Goal: Book appointment/travel/reservation

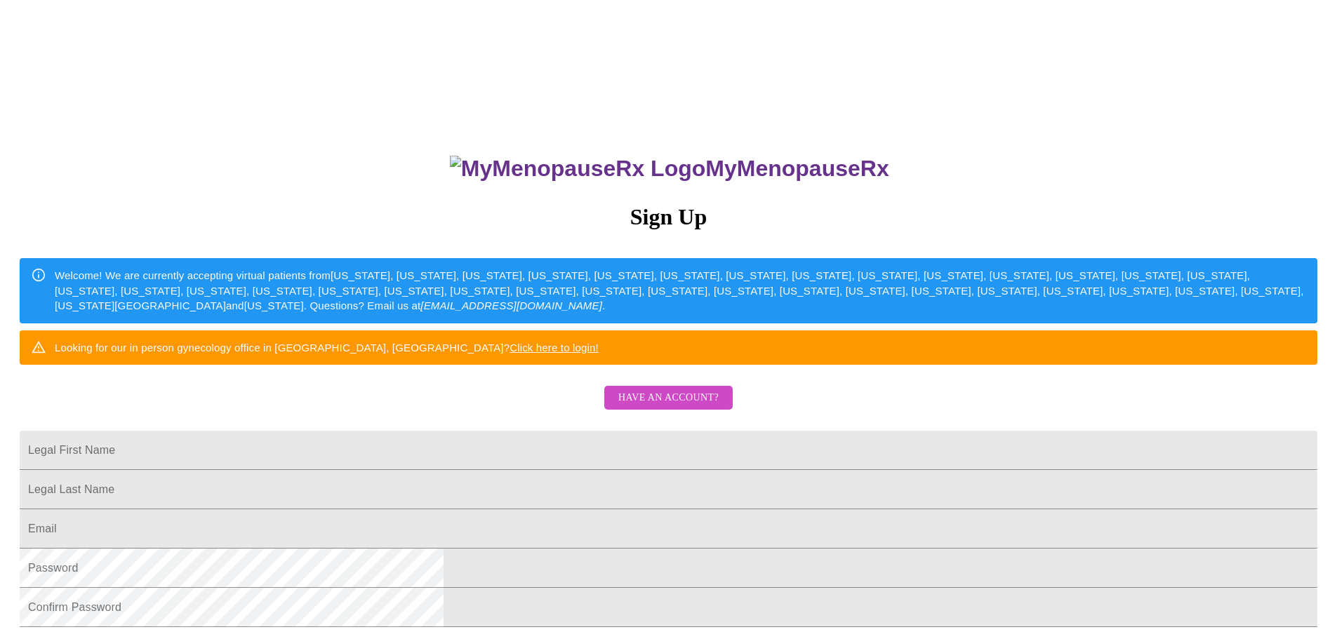
scroll to position [90, 0]
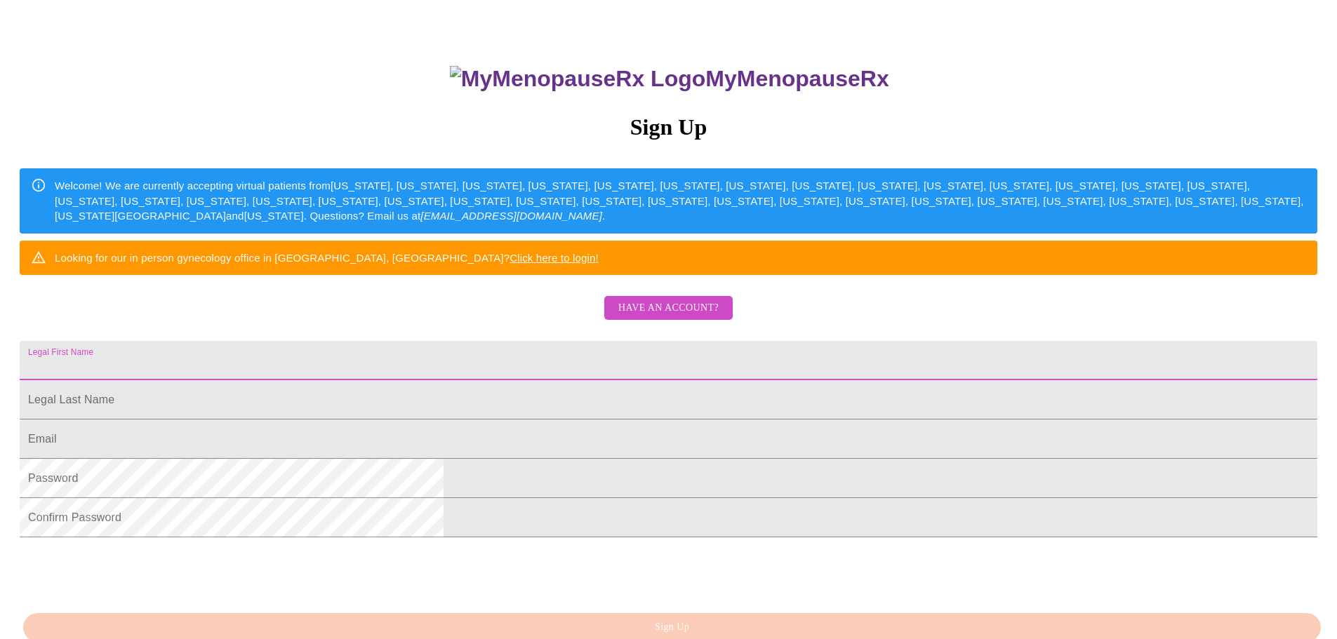
click at [587, 380] on input "Legal First Name" at bounding box center [669, 360] width 1298 height 39
type input "[PERSON_NAME][EMAIL_ADDRESS][DOMAIN_NAME]"
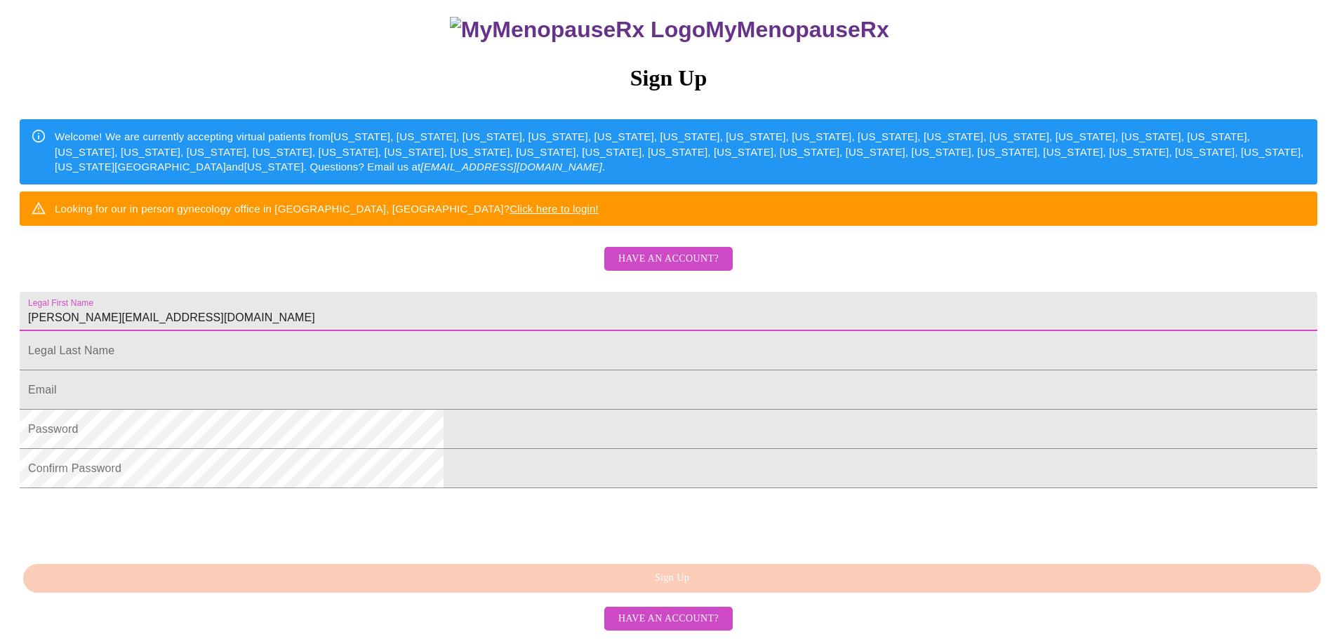
scroll to position [234, 0]
drag, startPoint x: 639, startPoint y: 277, endPoint x: 432, endPoint y: 269, distance: 206.5
click at [432, 269] on div "MyMenopauseRx Sign Up Welcome! We are currently accepting virtual patients from…" at bounding box center [669, 250] width 1326 height 767
type input "[PERSON_NAME]"
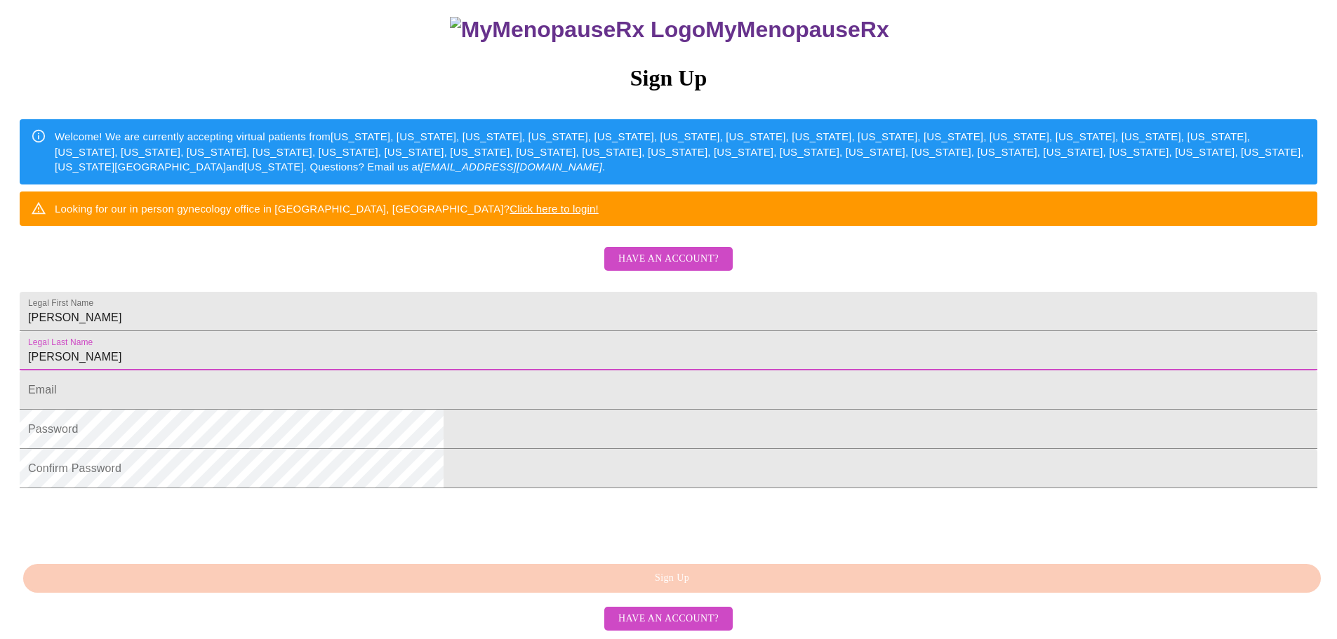
type input "[PERSON_NAME]"
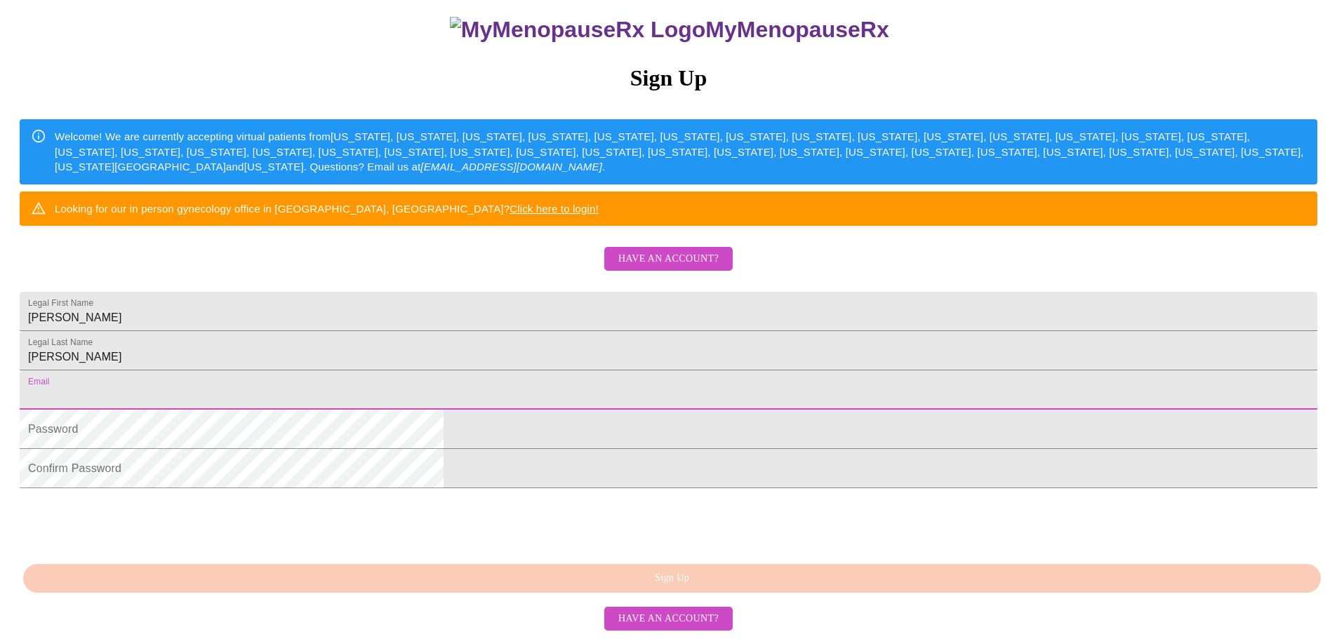
paste input "[PERSON_NAME][EMAIL_ADDRESS][DOMAIN_NAME]"
type input "[PERSON_NAME][EMAIL_ADDRESS][DOMAIN_NAME]"
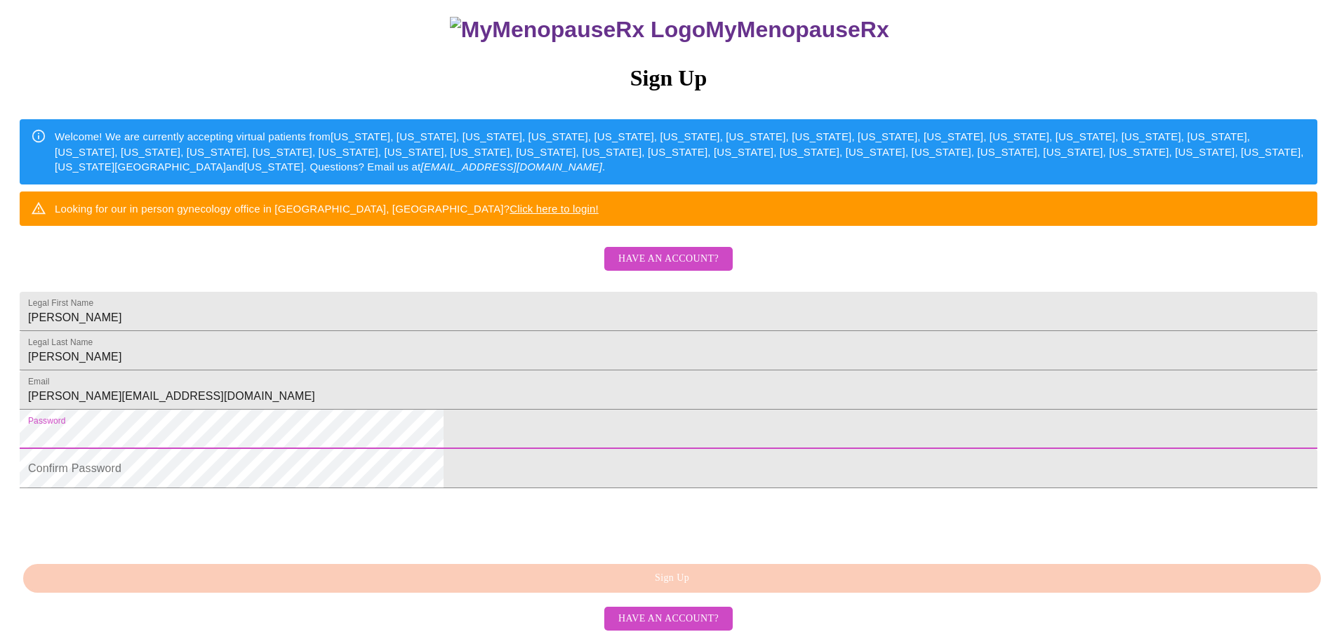
click at [0, 639] on nordpass-autofill-portal at bounding box center [0, 639] width 0 height 0
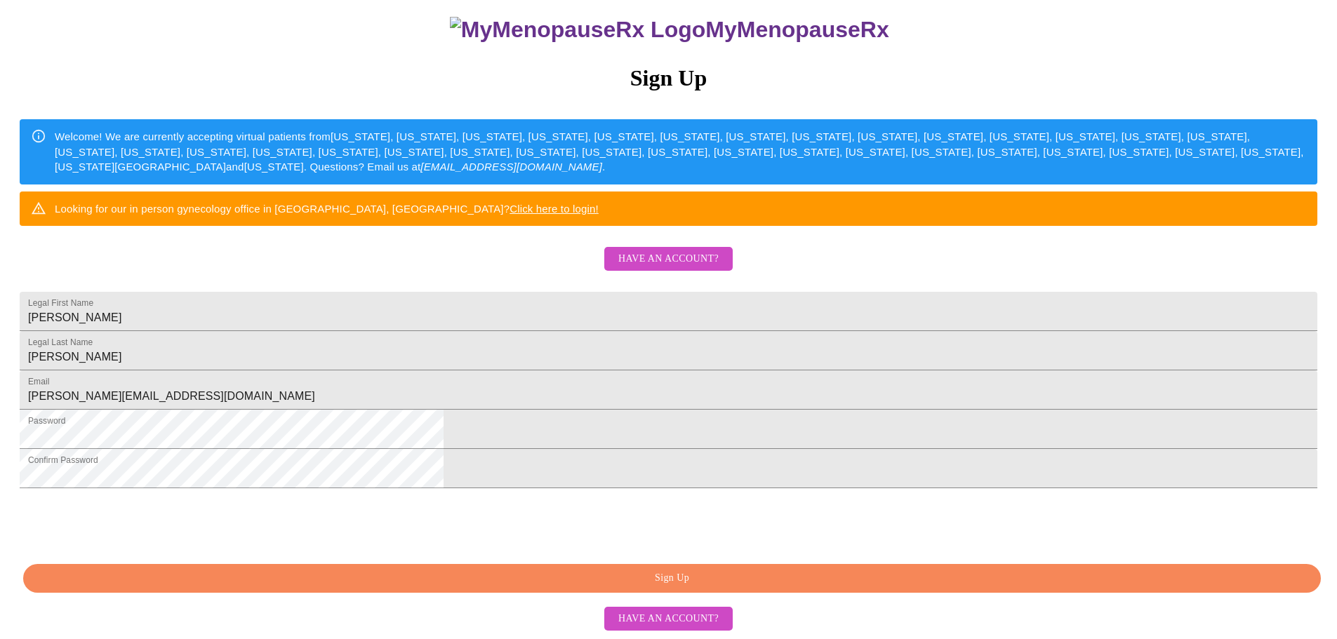
click at [0, 639] on nordpass-portal at bounding box center [0, 639] width 0 height 0
click at [672, 587] on span "Sign Up" at bounding box center [671, 579] width 1265 height 18
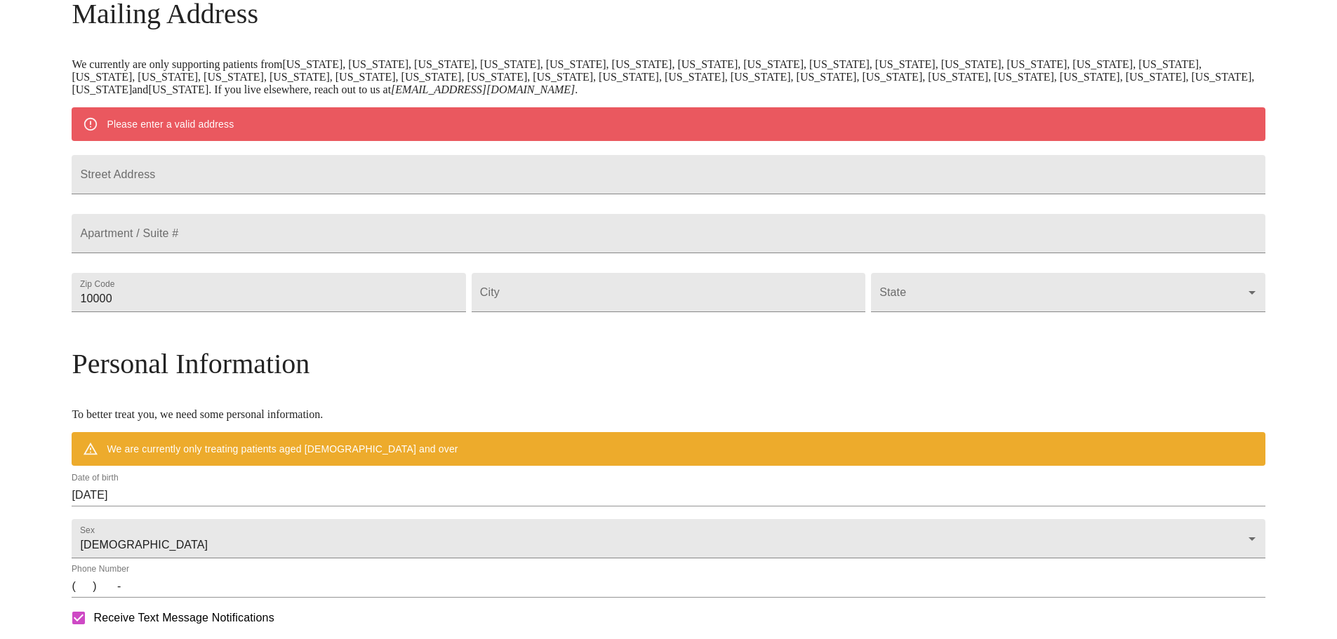
scroll to position [206, 0]
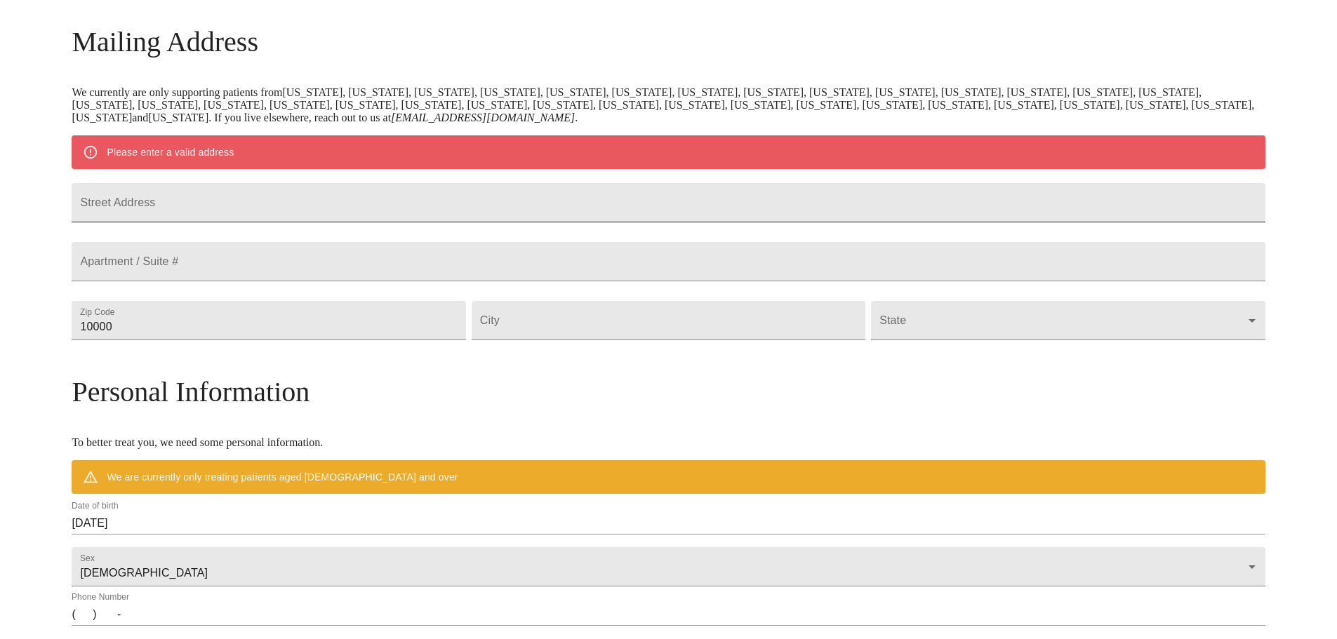
click at [624, 214] on input "Street Address" at bounding box center [668, 202] width 1193 height 39
type input "[STREET_ADDRESS]"
type input "62021"
type input "[PERSON_NAME]"
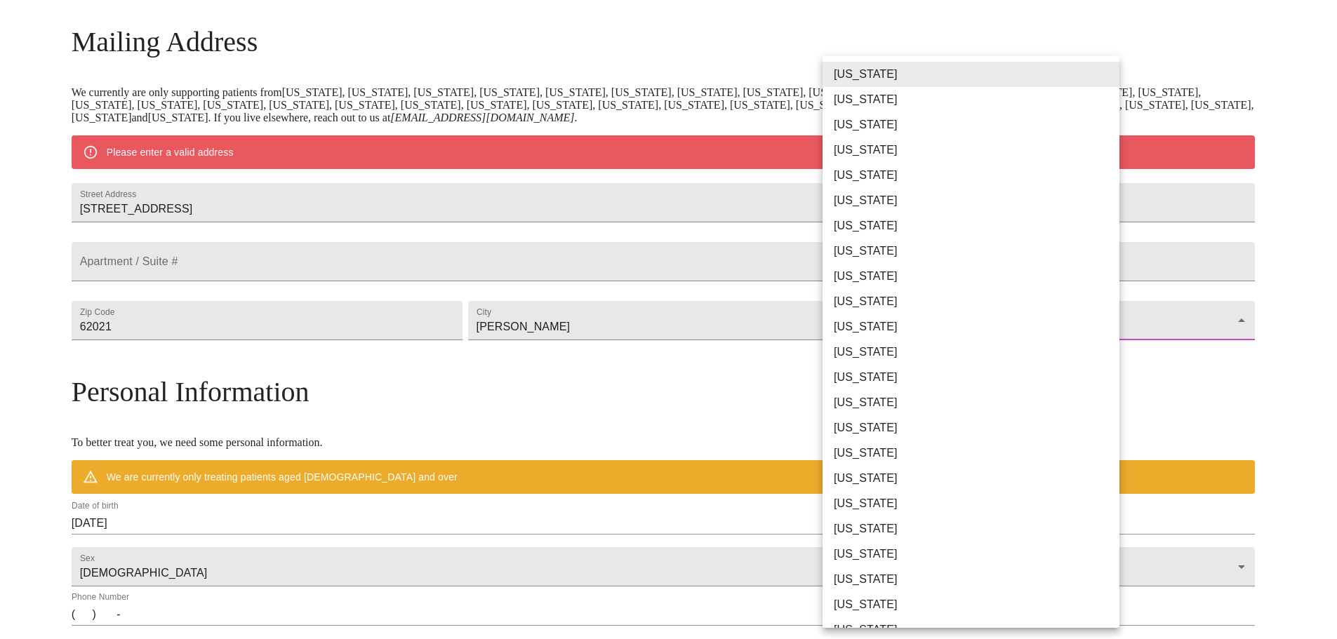
click at [1095, 361] on body "MyMenopauseRx Welcome to MyMenopauseRx Since it's your first time here, you'll …" at bounding box center [669, 346] width 1326 height 1094
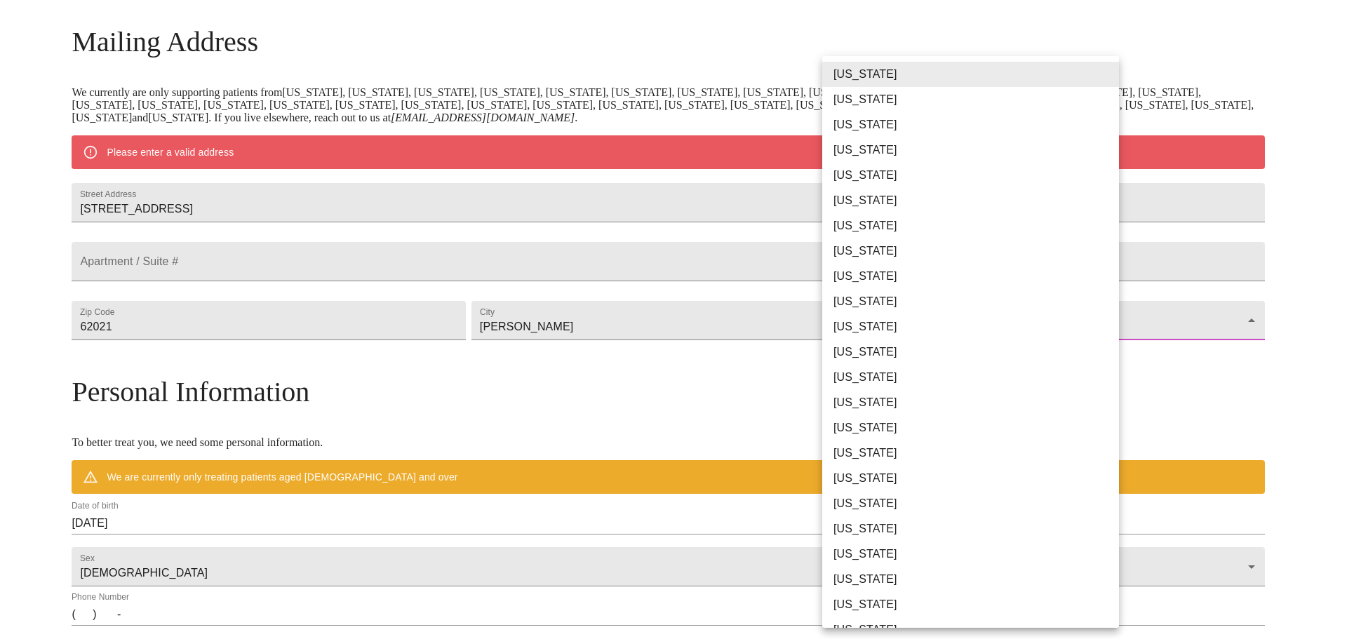
click at [1051, 368] on li "[US_STATE]" at bounding box center [976, 377] width 307 height 25
type input "[US_STATE]"
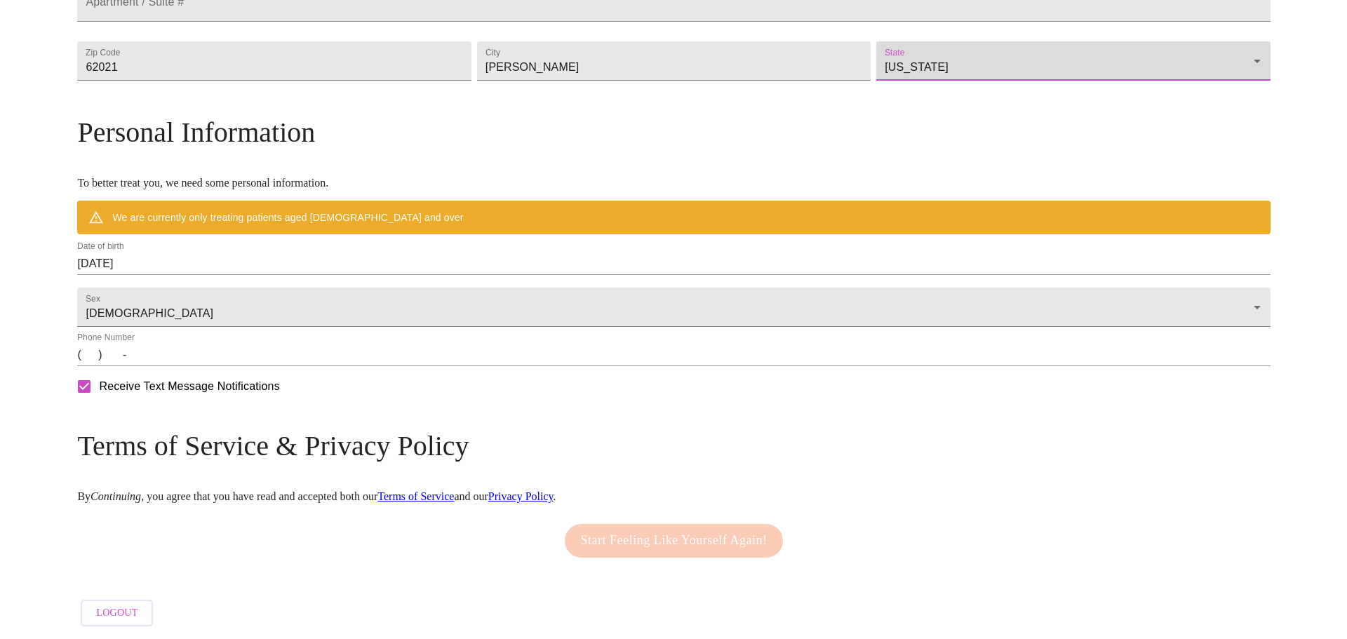
scroll to position [460, 0]
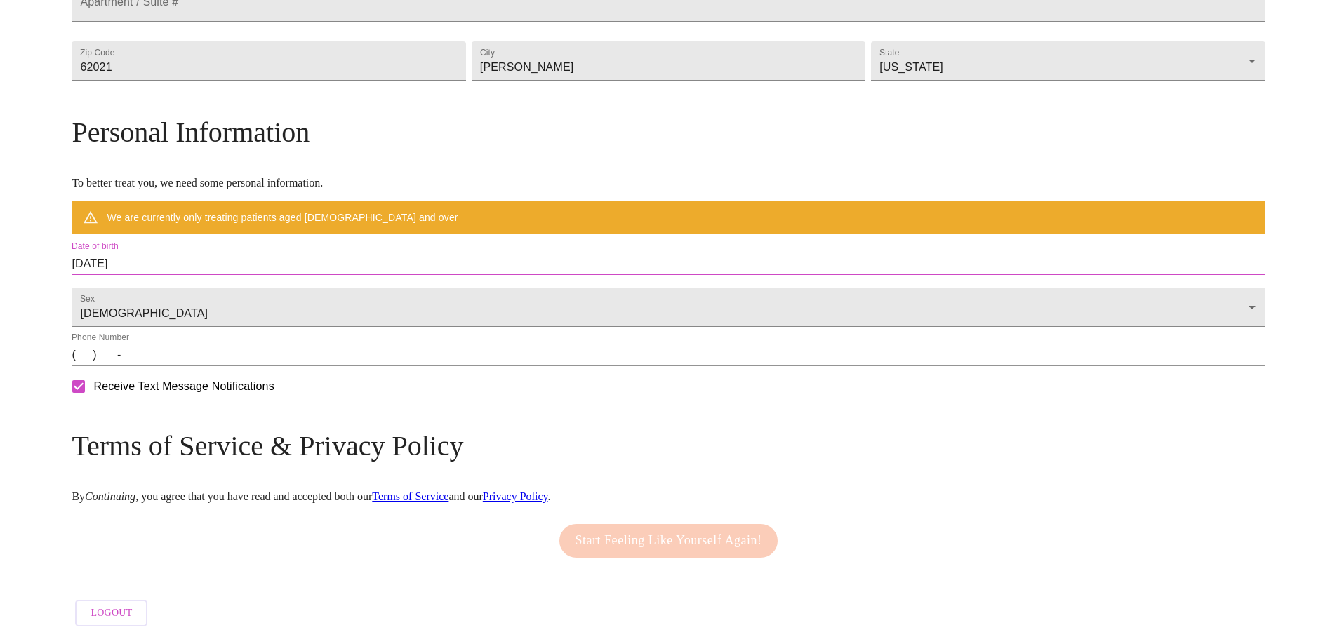
drag, startPoint x: 300, startPoint y: 260, endPoint x: 173, endPoint y: 259, distance: 127.0
click at [173, 259] on div "MyMenopauseRx Welcome to MyMenopauseRx Since it's your first time here, you'll …" at bounding box center [668, 106] width 1193 height 1053
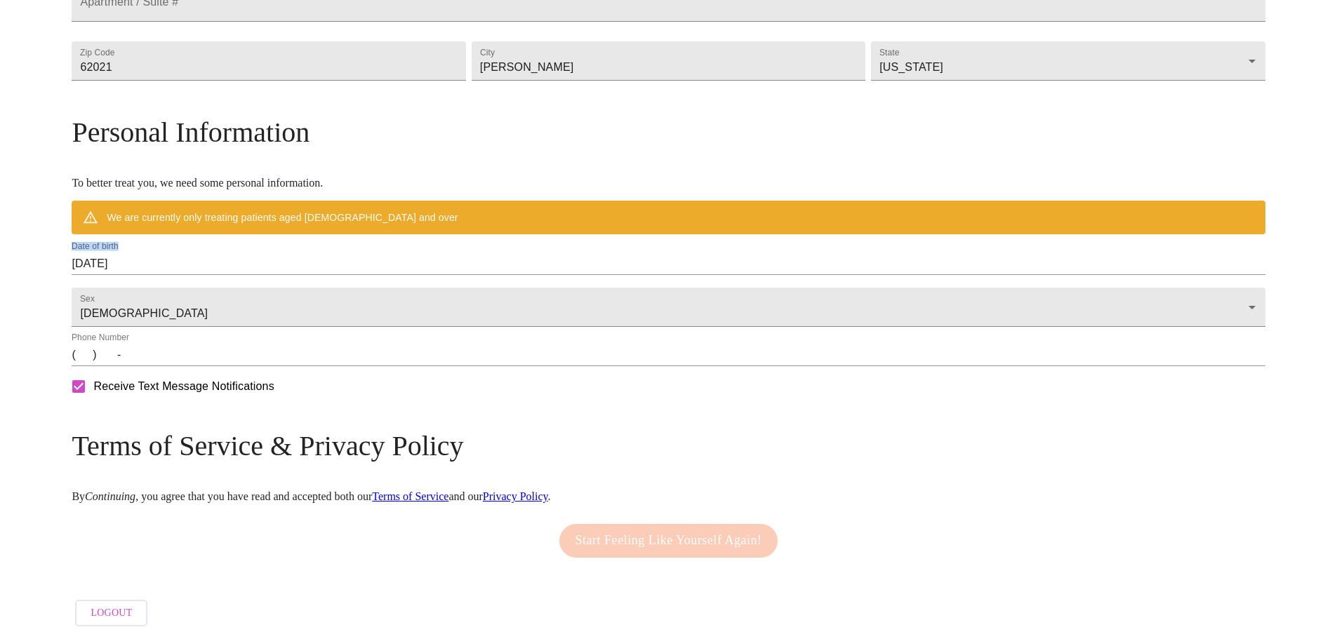
drag, startPoint x: 173, startPoint y: 259, endPoint x: 289, endPoint y: 258, distance: 115.8
click at [289, 258] on div "MyMenopauseRx Welcome to MyMenopauseRx Since it's your first time here, you'll …" at bounding box center [668, 106] width 1193 height 1053
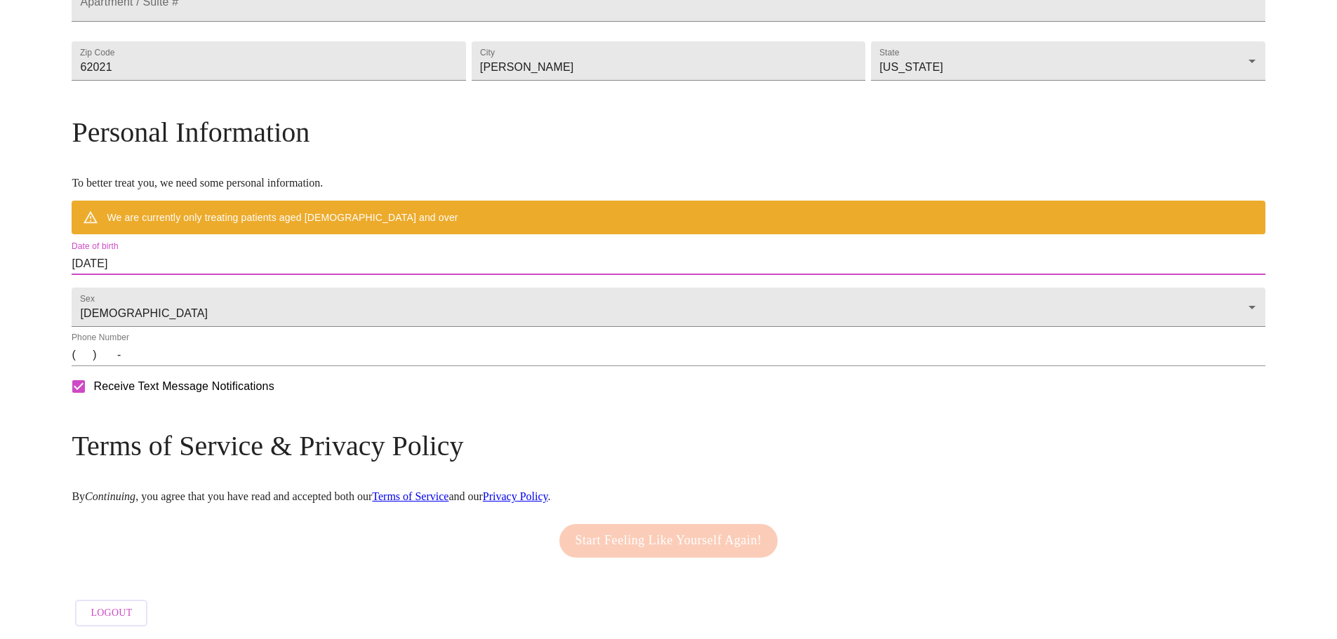
drag, startPoint x: 289, startPoint y: 258, endPoint x: 168, endPoint y: 279, distance: 122.7
click at [168, 279] on div "MyMenopauseRx Welcome to MyMenopauseRx Since it's your first time here, you'll …" at bounding box center [668, 106] width 1193 height 1053
click at [227, 258] on input "[DATE]" at bounding box center [668, 264] width 1193 height 22
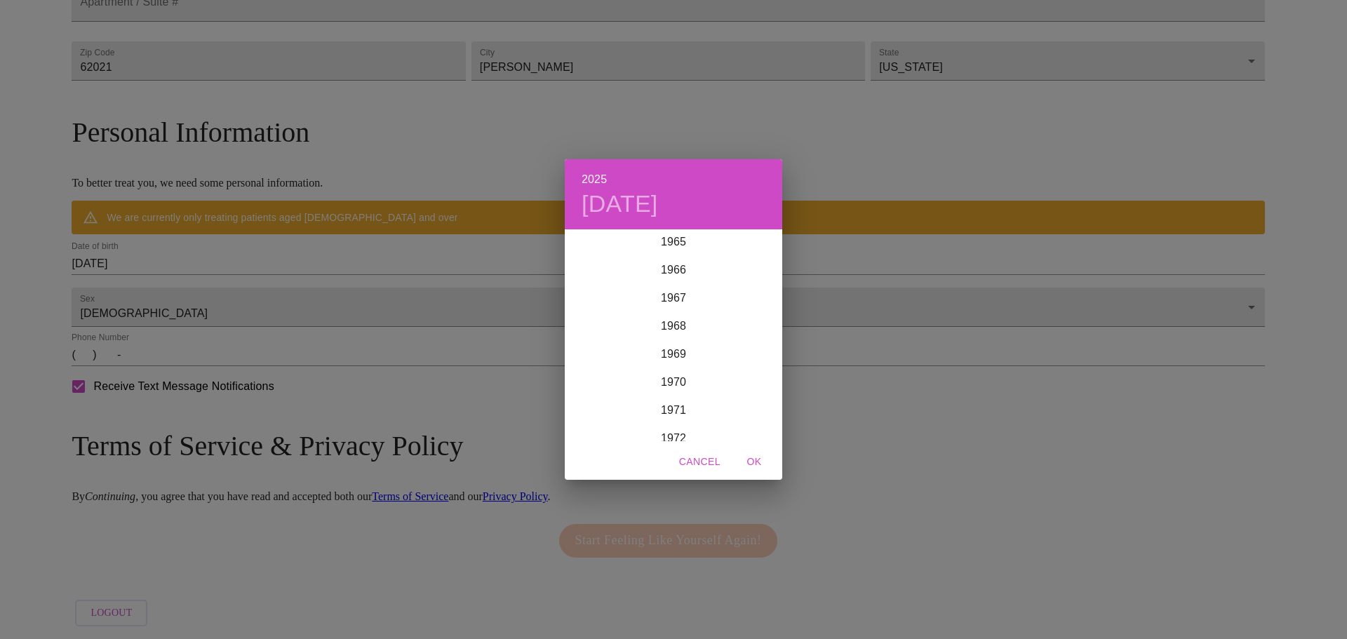
scroll to position [1854, 0]
click at [679, 328] on div "1968" at bounding box center [674, 328] width 218 height 28
click at [672, 315] on div "May" at bounding box center [673, 310] width 72 height 53
click at [760, 375] on p "25" at bounding box center [757, 380] width 11 height 14
click at [754, 458] on span "OK" at bounding box center [755, 462] width 34 height 18
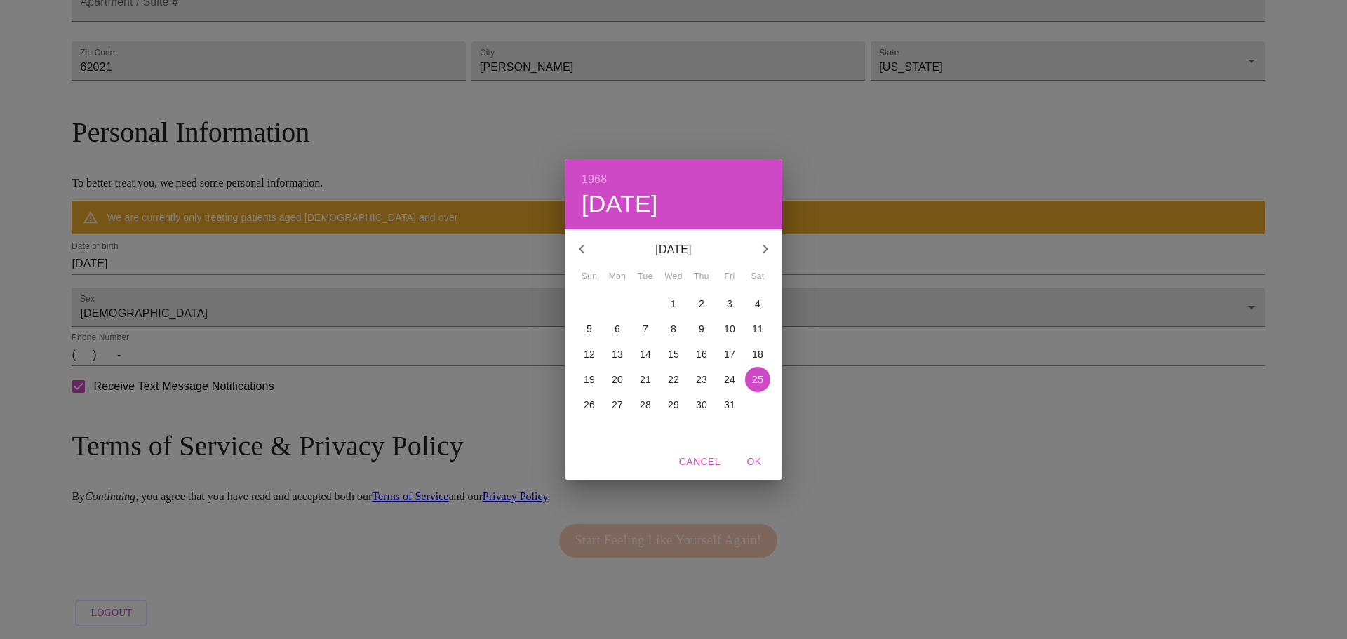
type input "[DATE]"
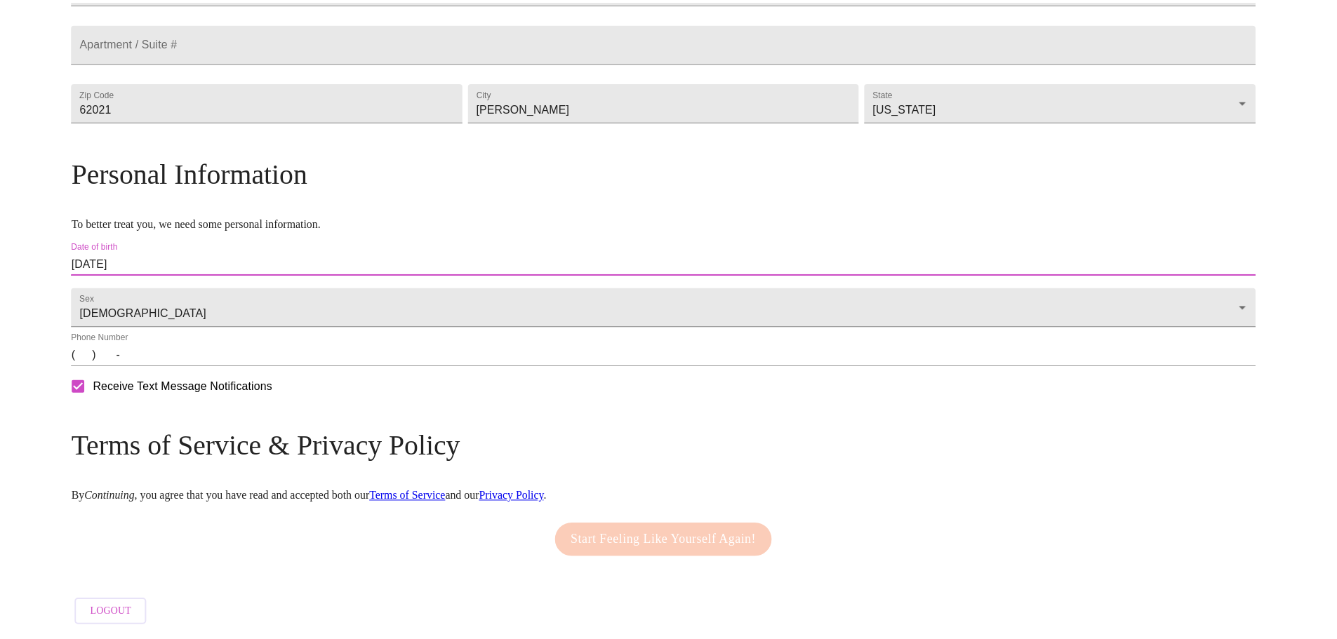
scroll to position [425, 0]
click at [229, 356] on input "(   )    -" at bounding box center [668, 355] width 1193 height 22
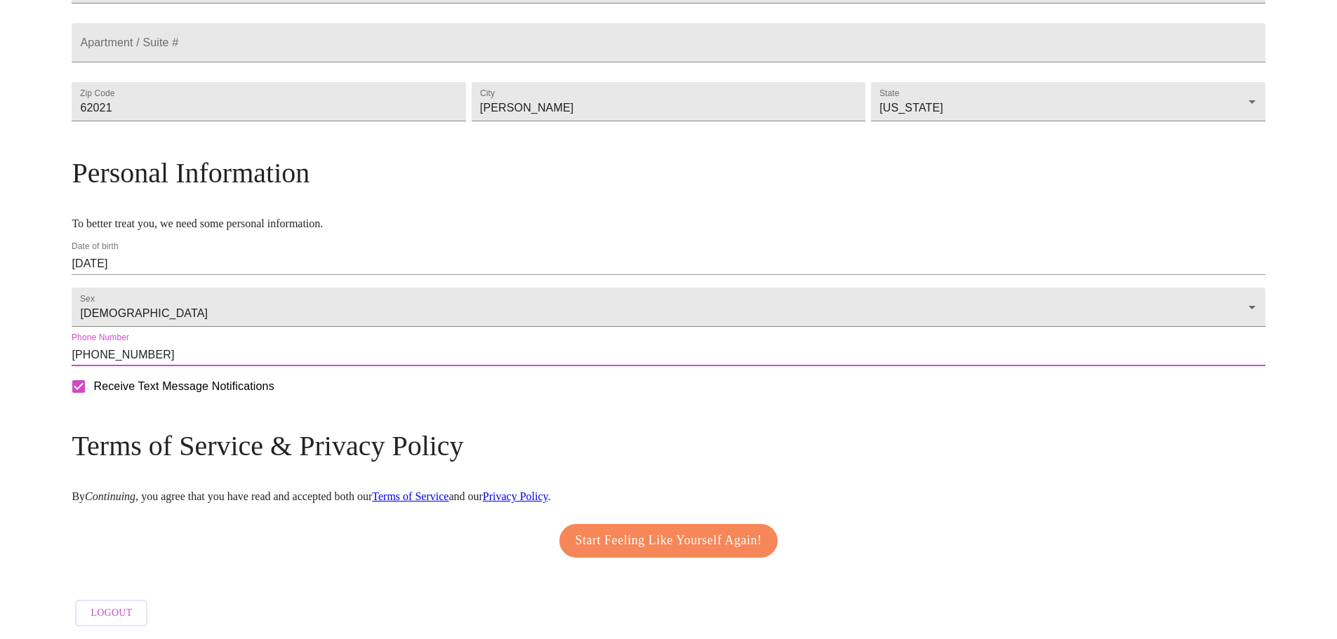
type input "[PHONE_NUMBER]"
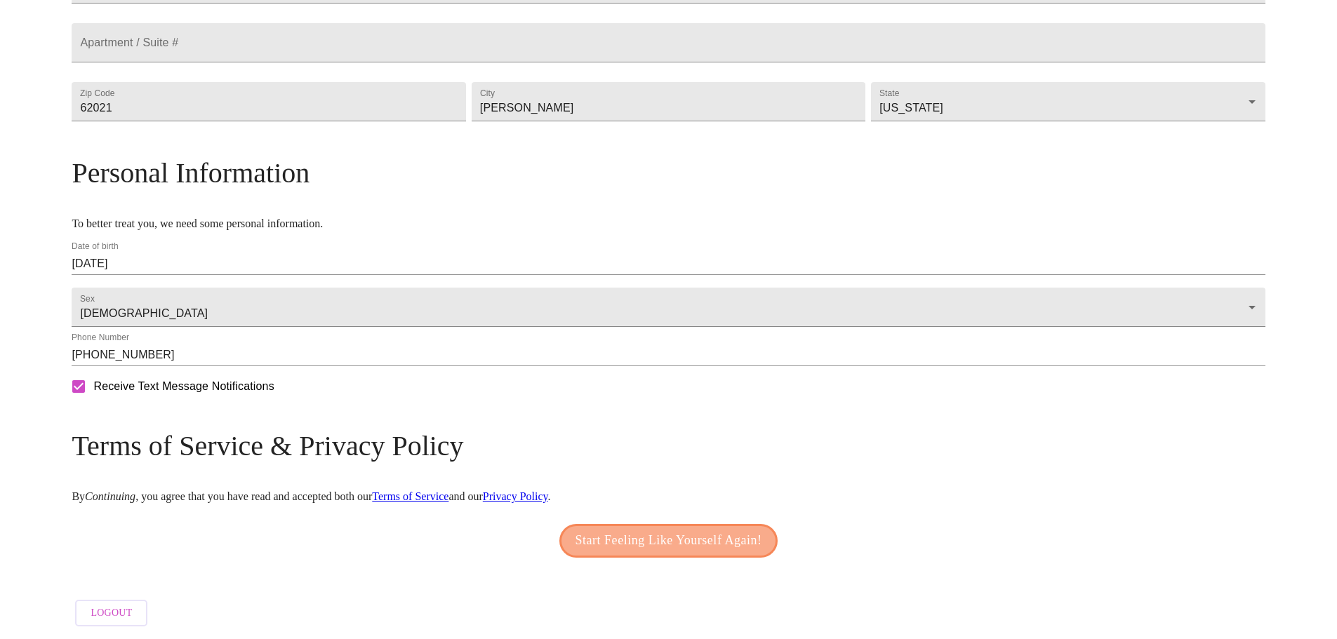
click at [688, 537] on span "Start Feeling Like Yourself Again!" at bounding box center [668, 541] width 187 height 22
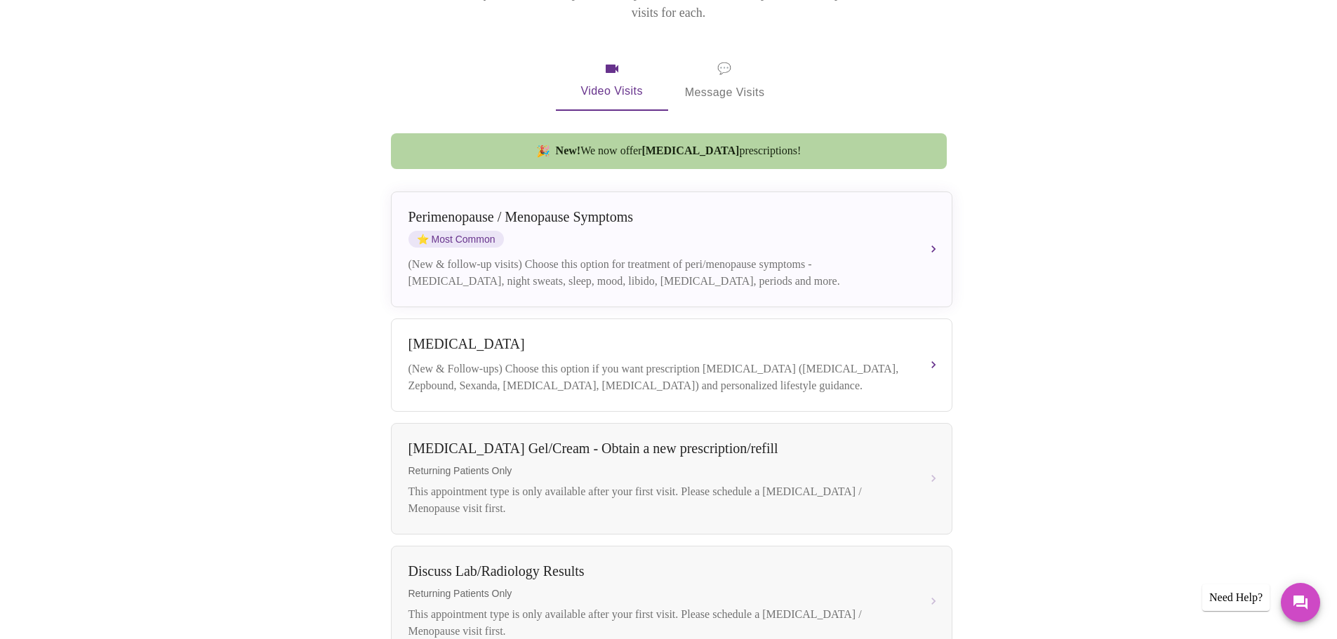
scroll to position [239, 0]
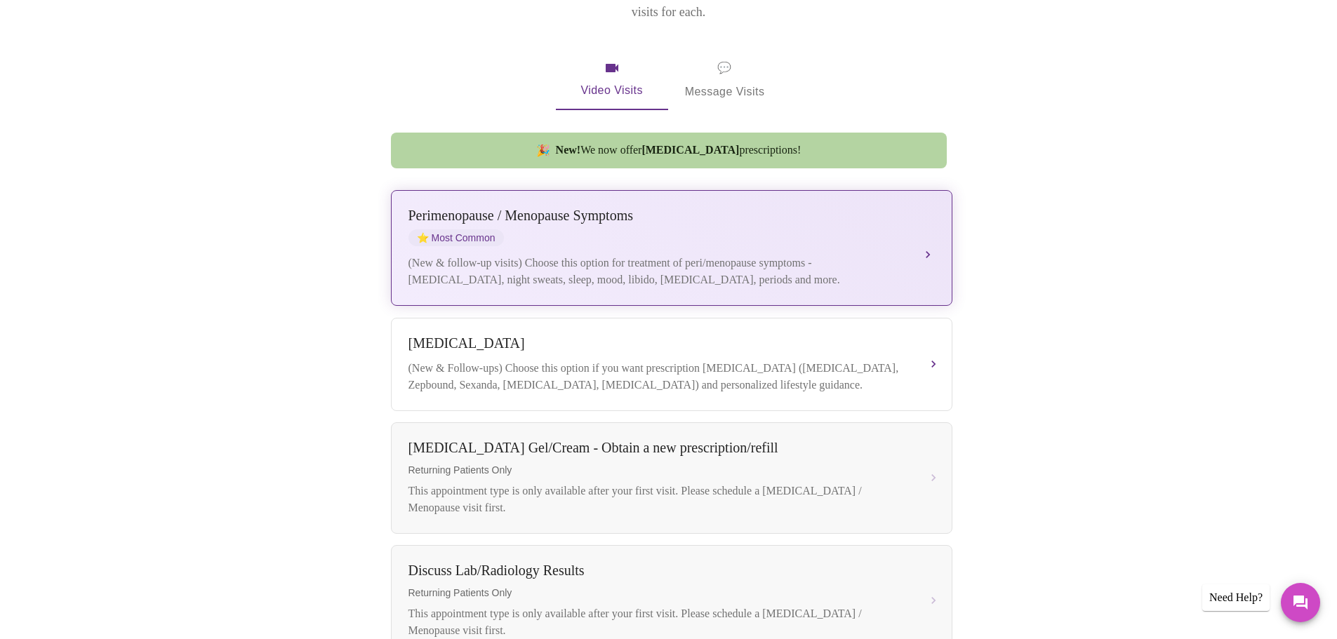
click at [517, 229] on div "[MEDICAL_DATA] / Menopause Symptoms ⭐ Most Common (New & follow-up visits) Choo…" at bounding box center [671, 248] width 526 height 81
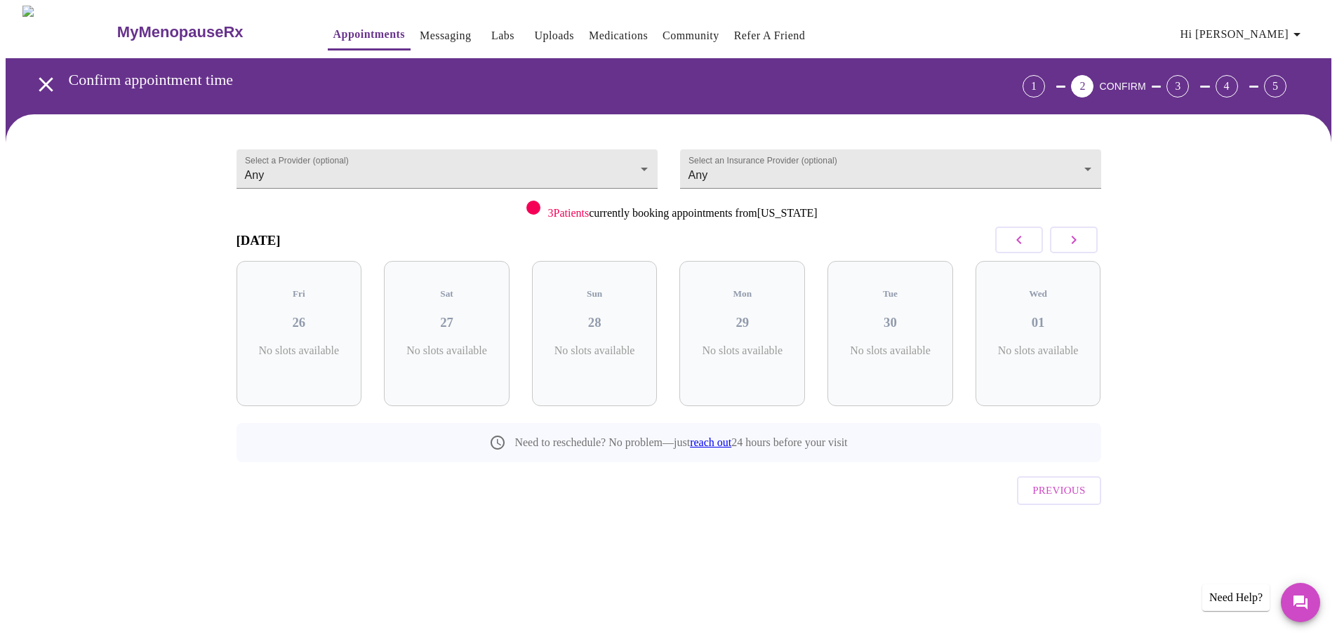
scroll to position [0, 0]
click at [896, 345] on p "7 Slots Left ( 84 Total)" at bounding box center [900, 358] width 51 height 27
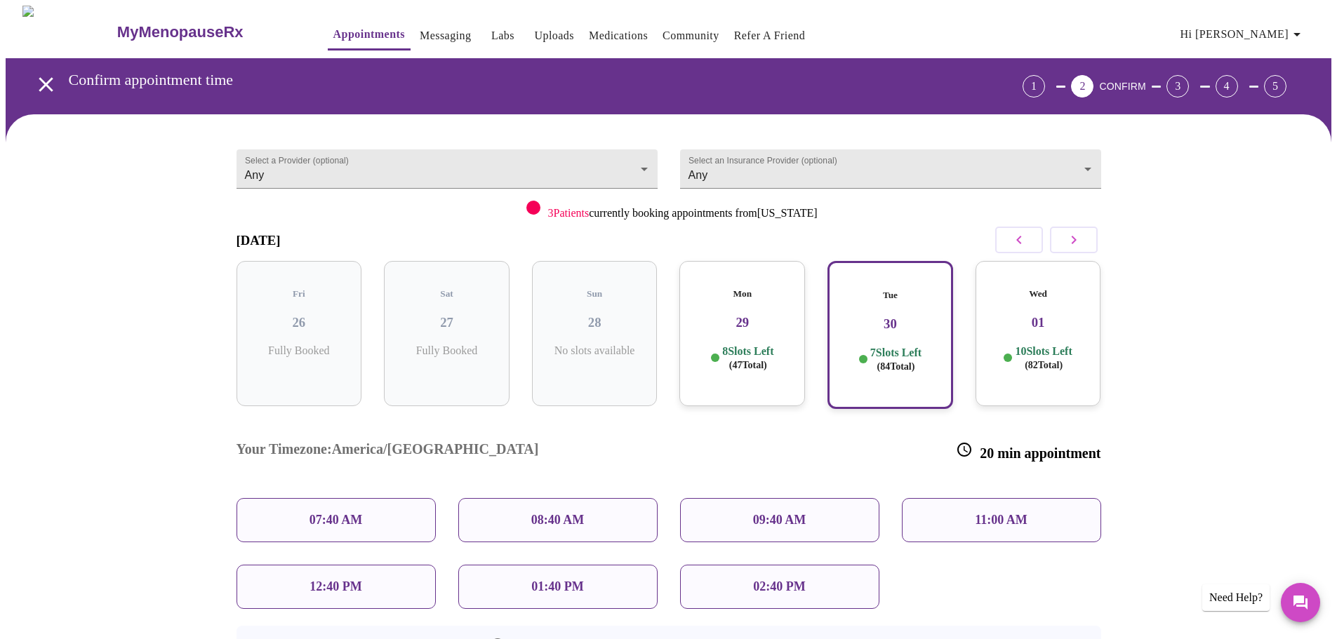
click at [1011, 326] on div "Wed 01 10 Slots Left ( 82 Total)" at bounding box center [1039, 333] width 126 height 145
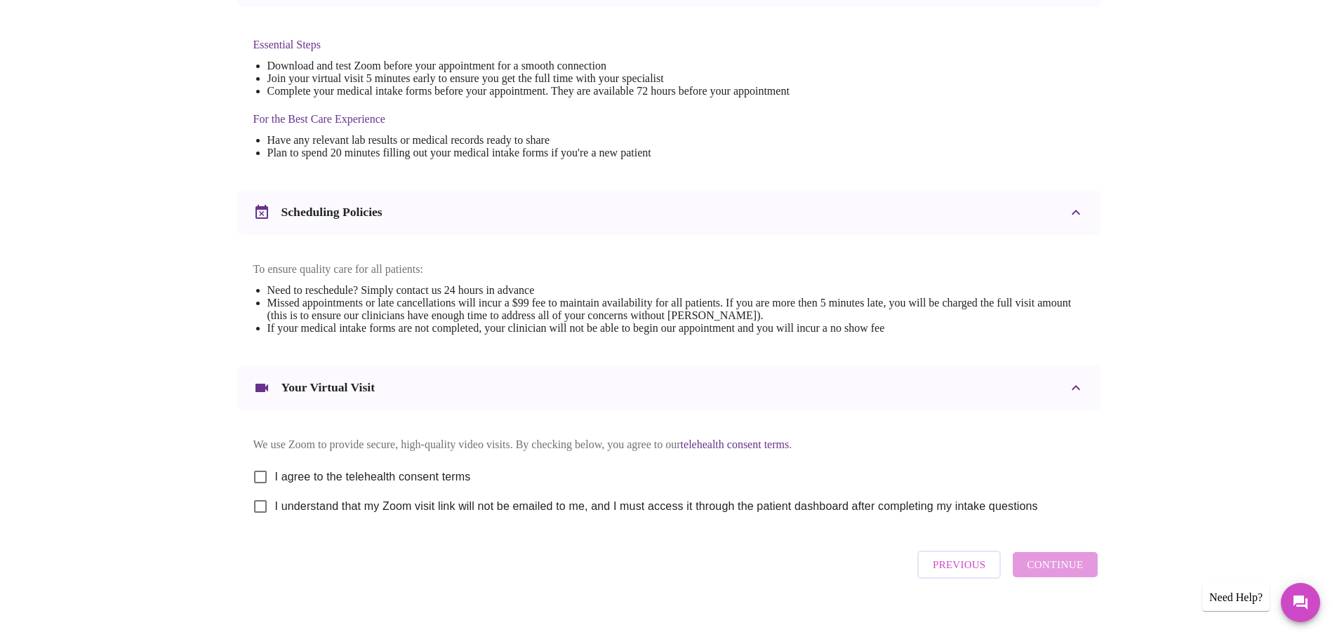
scroll to position [349, 0]
click at [261, 483] on input "I agree to the telehealth consent terms" at bounding box center [260, 476] width 29 height 29
checkbox input "true"
click at [258, 520] on input "I understand that my Zoom visit link will not be emailed to me, and I must acce…" at bounding box center [260, 505] width 29 height 29
checkbox input "true"
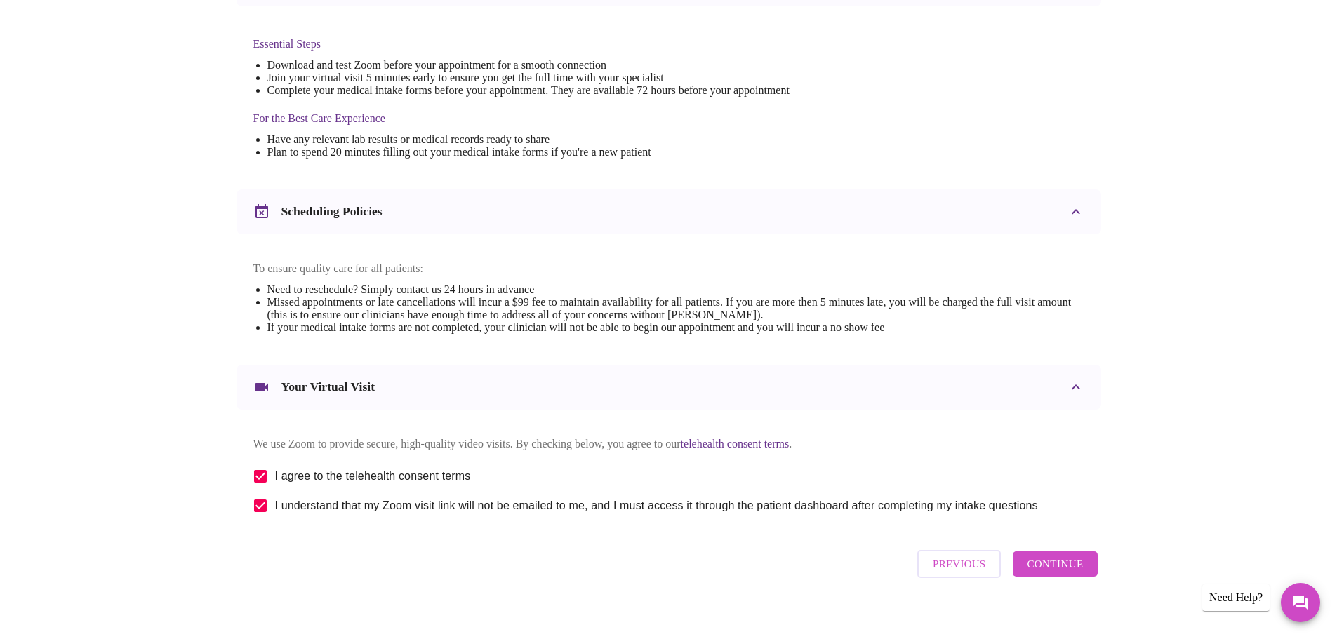
click at [1061, 573] on span "Continue" at bounding box center [1055, 564] width 56 height 18
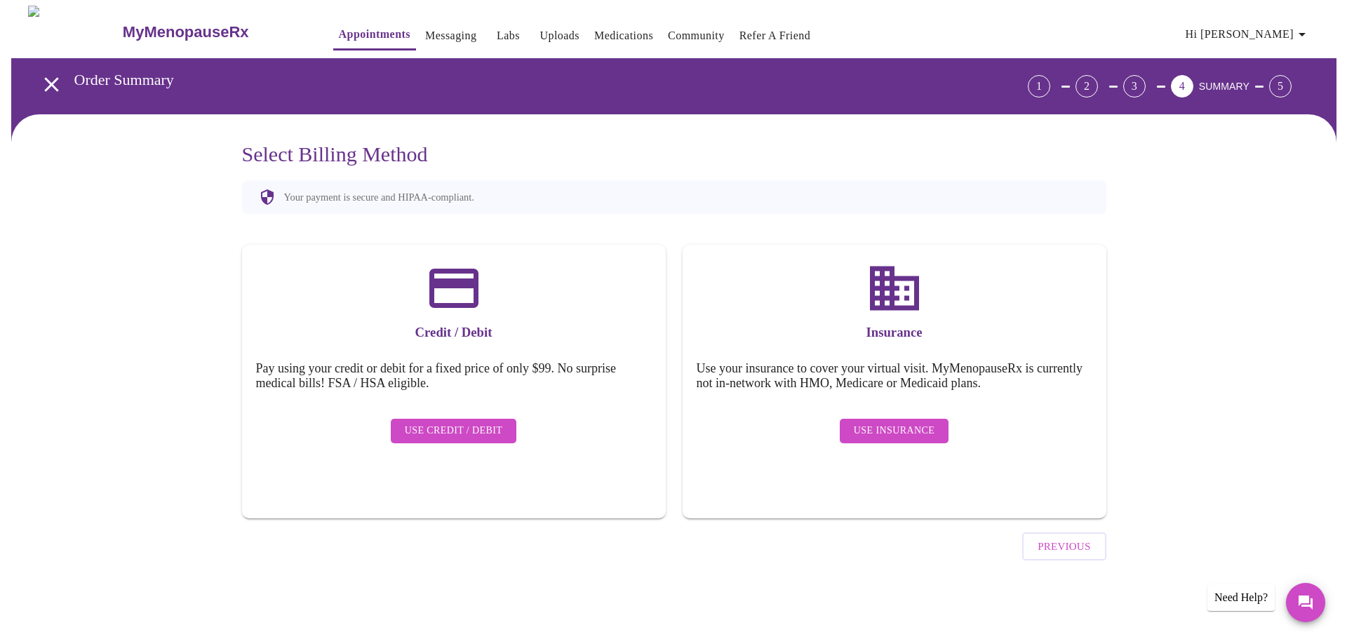
scroll to position [0, 0]
click at [910, 422] on span "Use Insurance" at bounding box center [893, 431] width 81 height 18
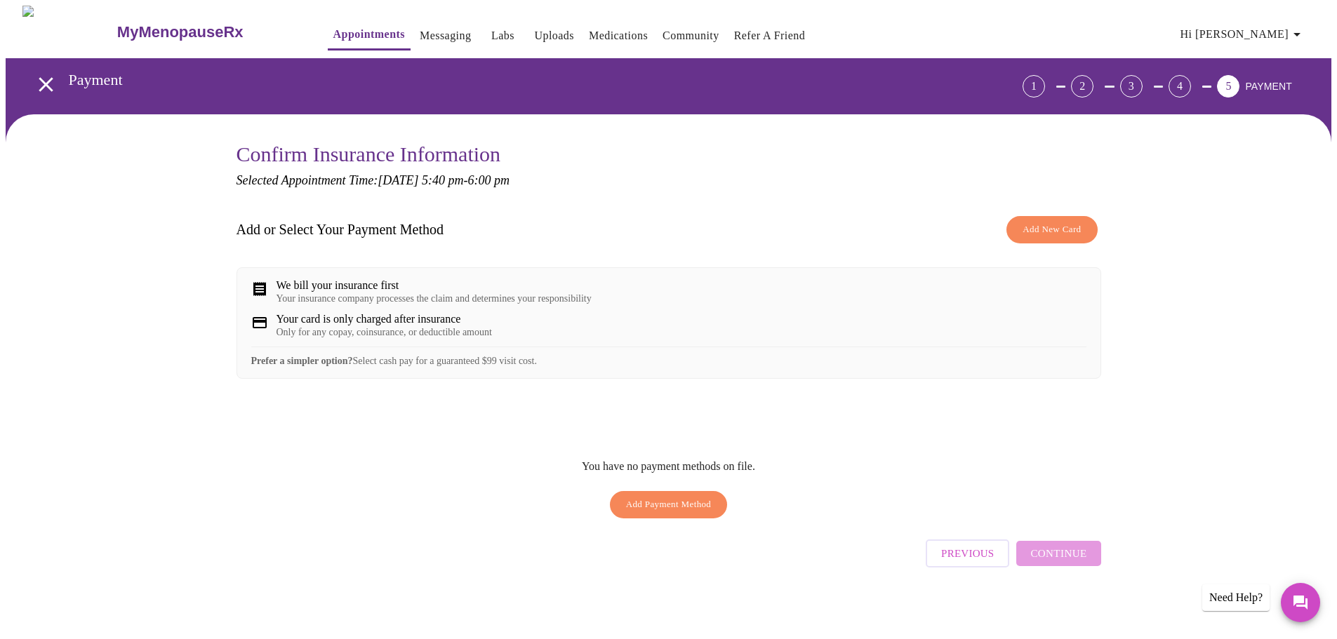
click at [1039, 225] on span "Add New Card" at bounding box center [1052, 230] width 58 height 16
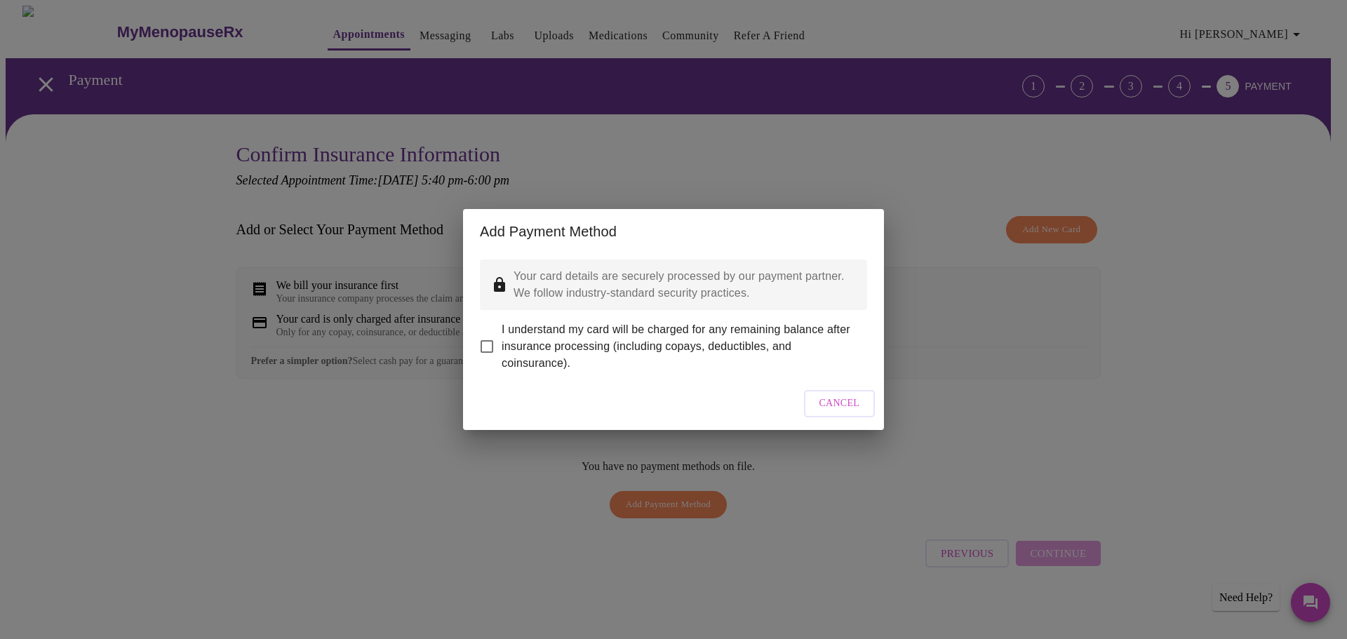
click at [483, 333] on input "I understand my card will be charged for any remaining balance after insurance …" at bounding box center [486, 346] width 29 height 29
checkbox input "true"
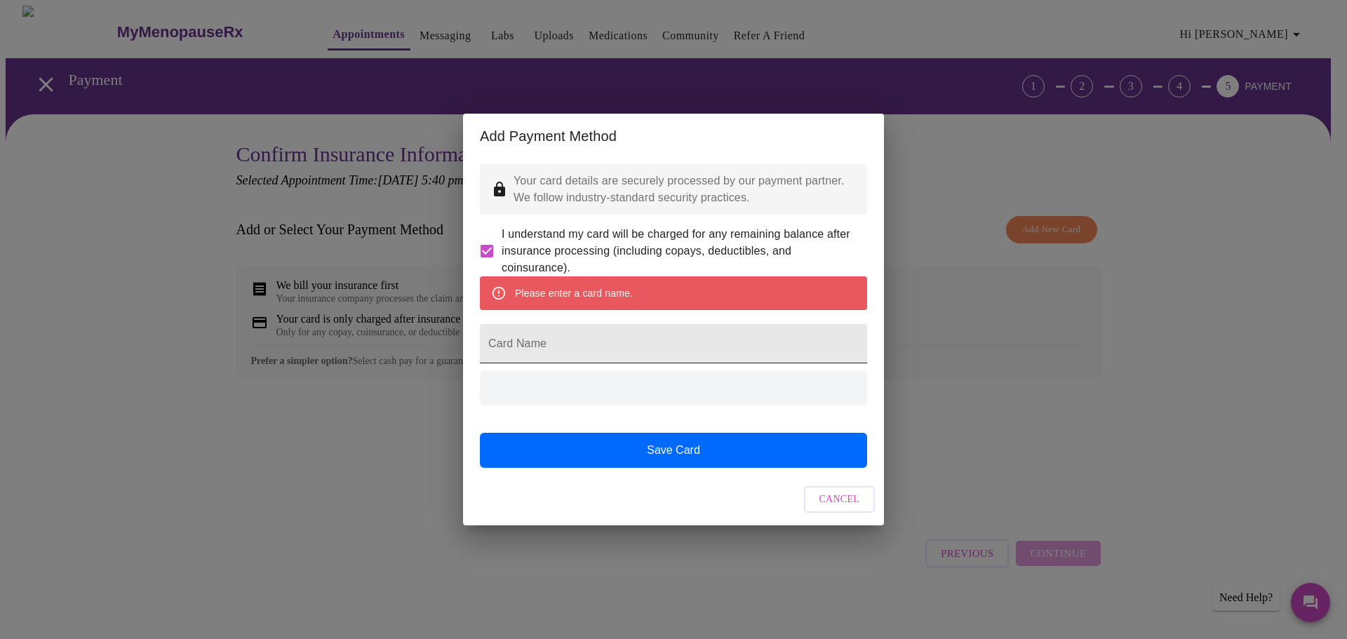
click at [579, 345] on input "Card Name" at bounding box center [673, 343] width 387 height 39
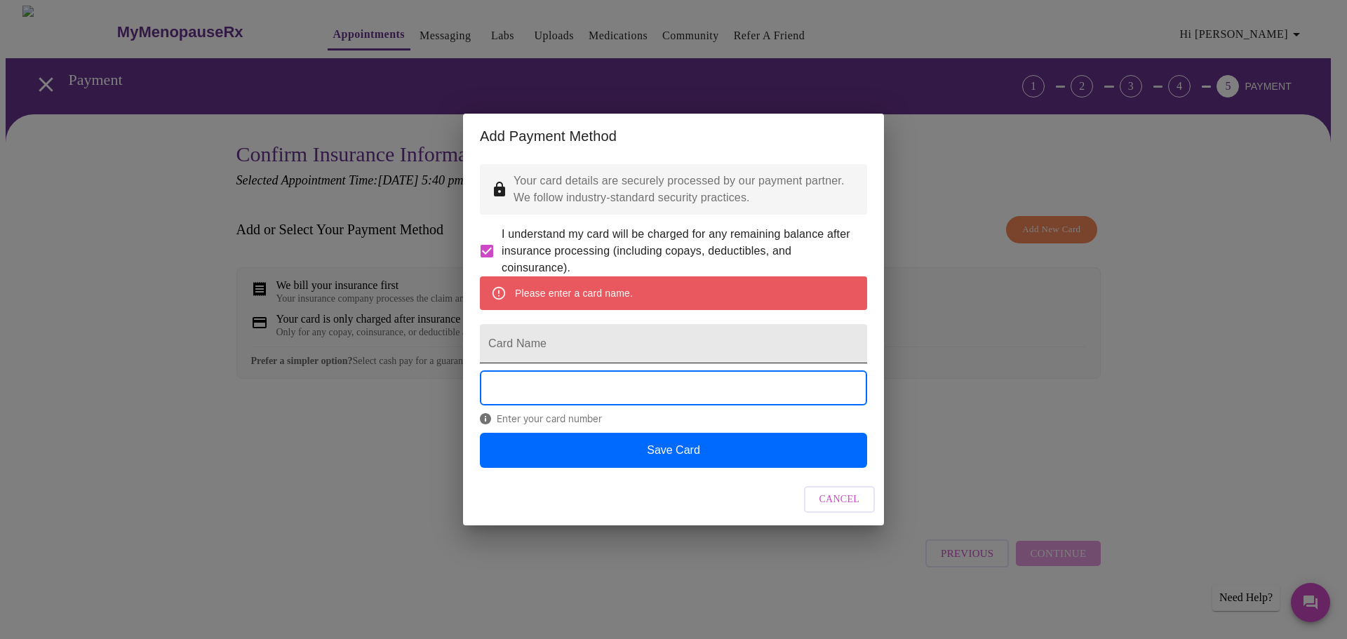
click at [564, 348] on input "Card Name" at bounding box center [673, 343] width 387 height 39
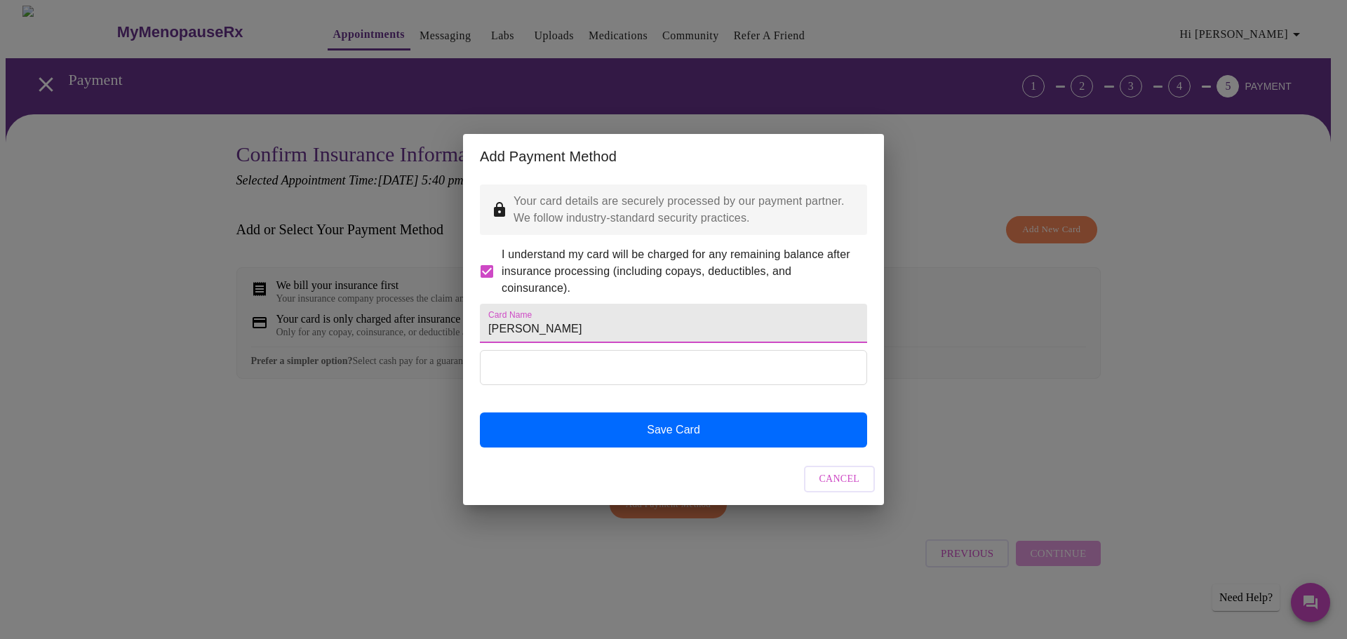
type input "[PERSON_NAME]"
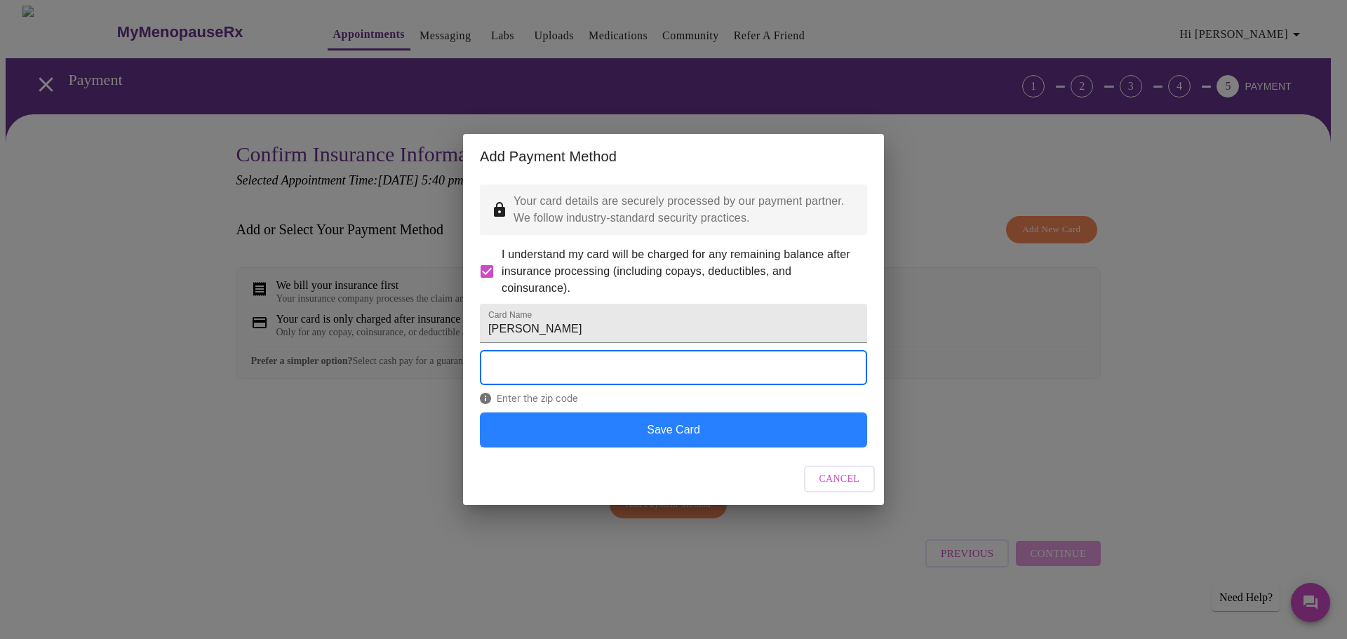
click at [679, 447] on button "Save Card" at bounding box center [673, 430] width 387 height 35
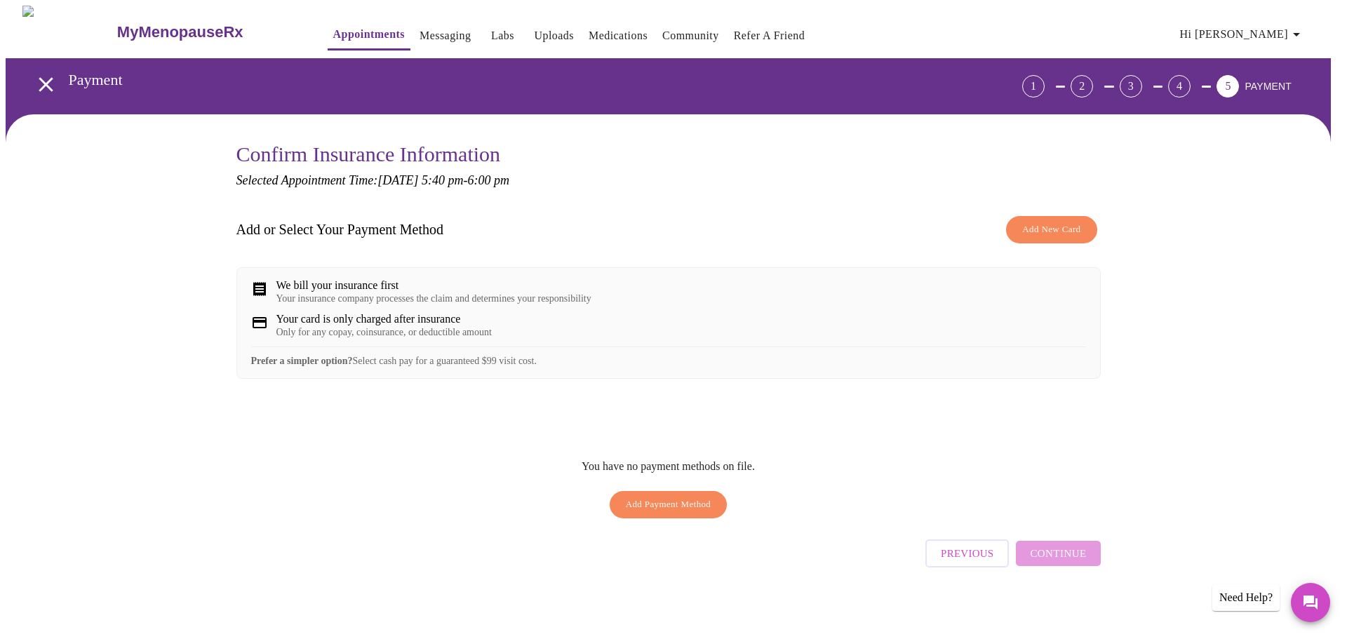
checkbox input "false"
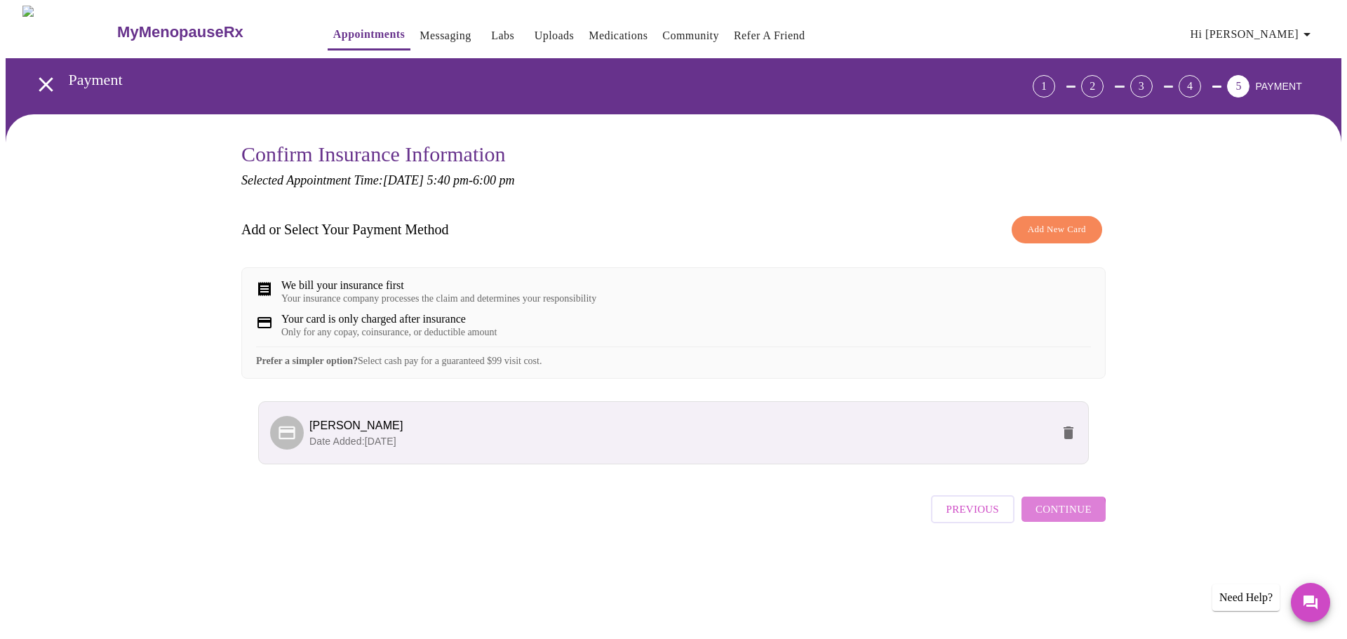
click at [1055, 519] on span "Continue" at bounding box center [1064, 509] width 56 height 18
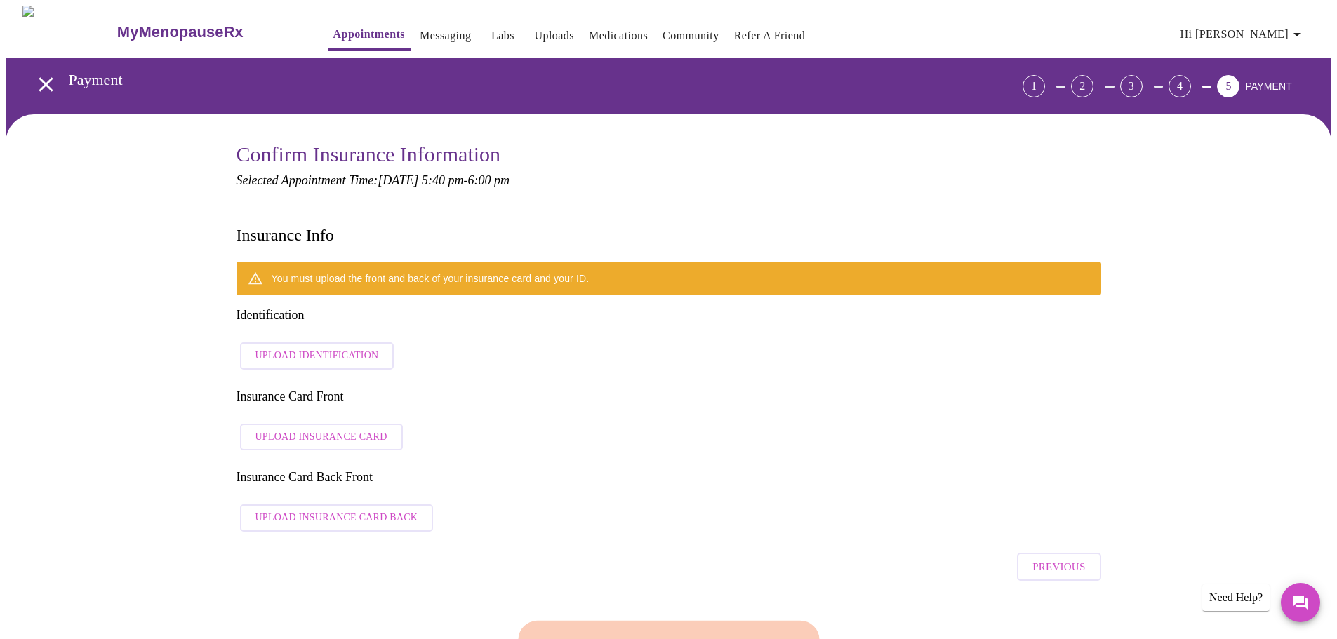
click at [314, 347] on span "Upload Identification" at bounding box center [317, 356] width 124 height 18
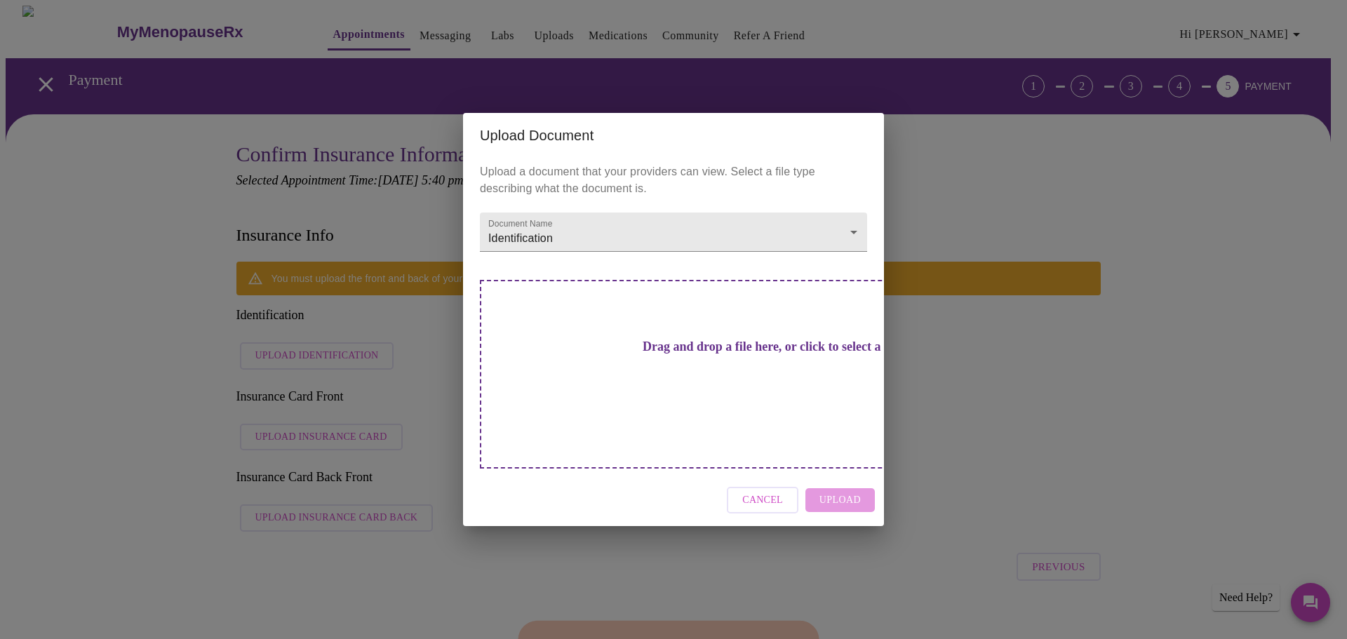
click at [674, 347] on div "Drag and drop a file here, or click to select a file" at bounding box center [772, 374] width 584 height 189
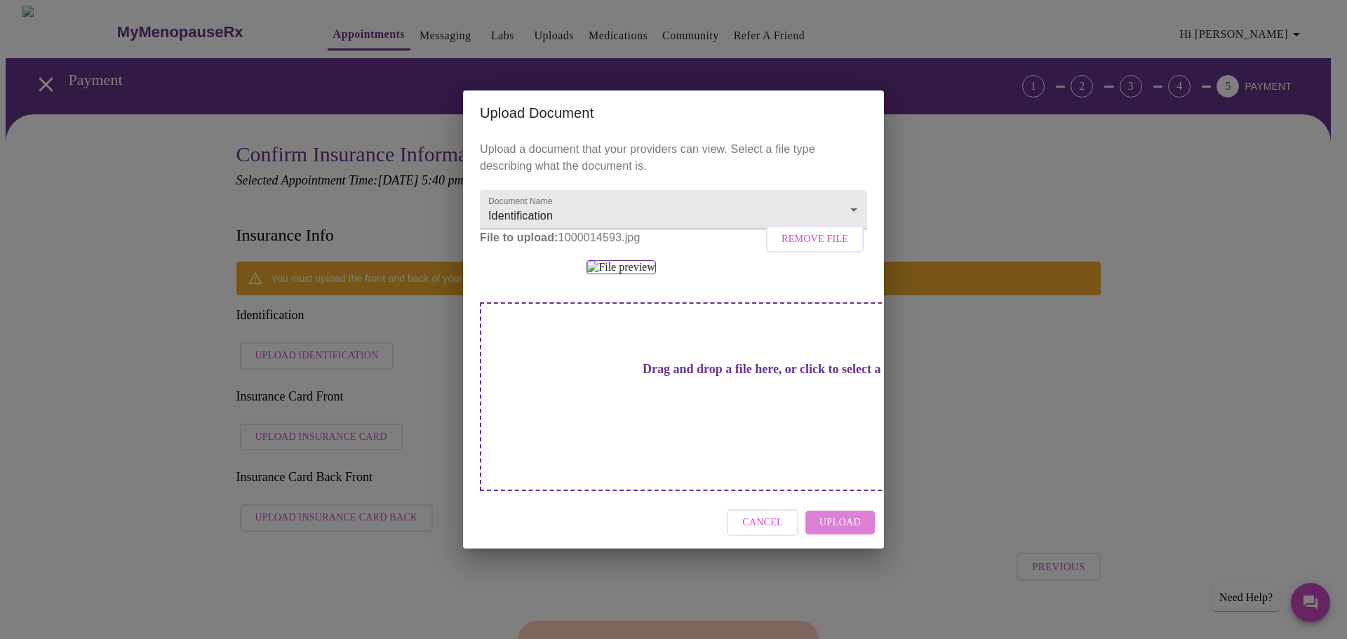
click at [839, 532] on span "Upload" at bounding box center [840, 523] width 41 height 18
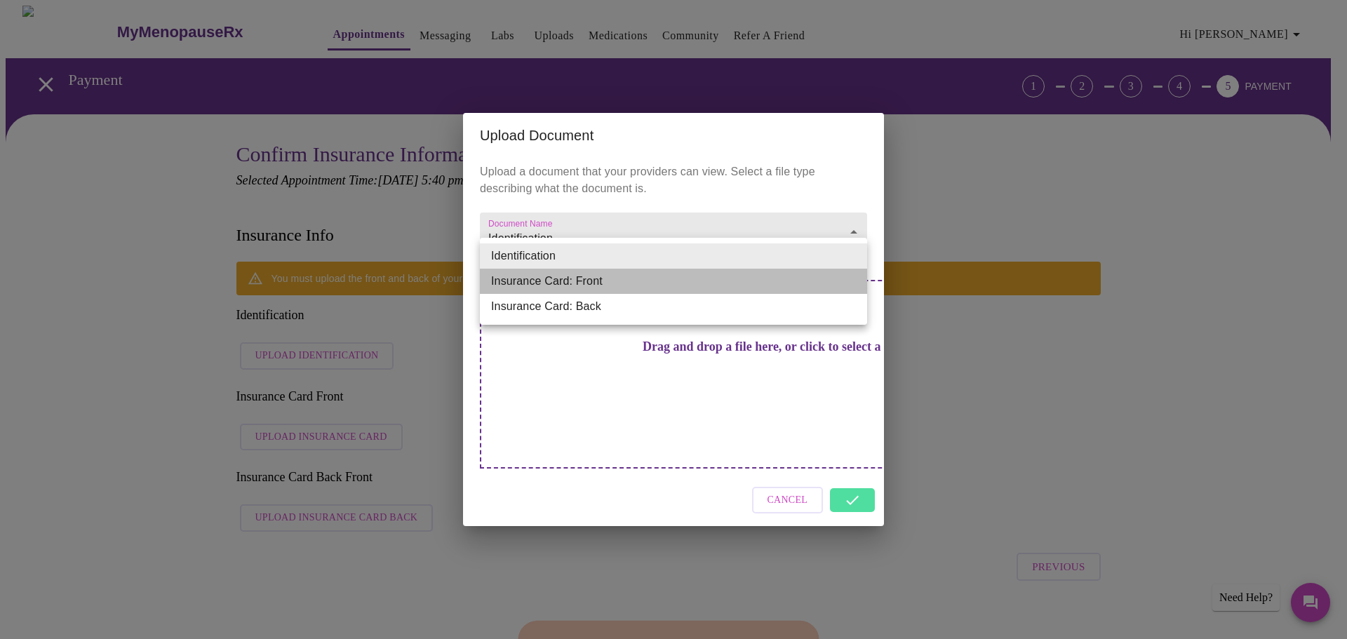
click at [805, 288] on li "Insurance Card: Front" at bounding box center [673, 281] width 387 height 25
type input "Insurance Card: Front"
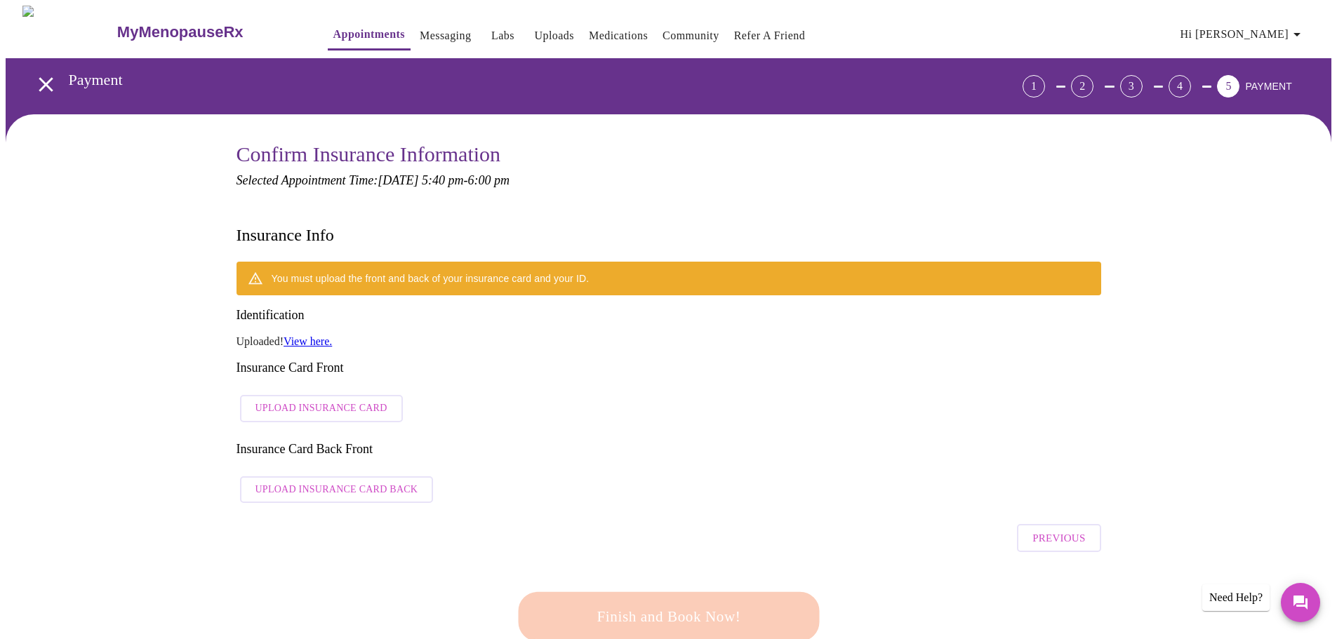
click at [350, 400] on span "Upload Insurance Card" at bounding box center [321, 409] width 132 height 18
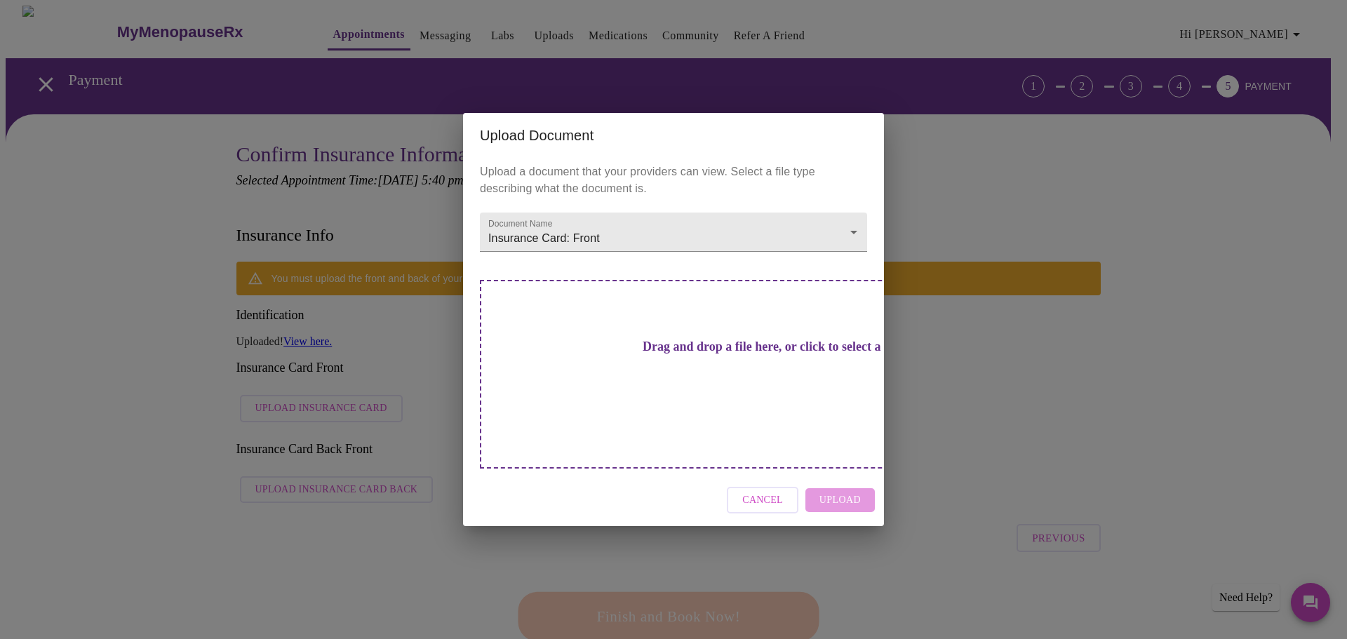
click at [708, 354] on h3 "Drag and drop a file here, or click to select a file" at bounding box center [771, 347] width 387 height 15
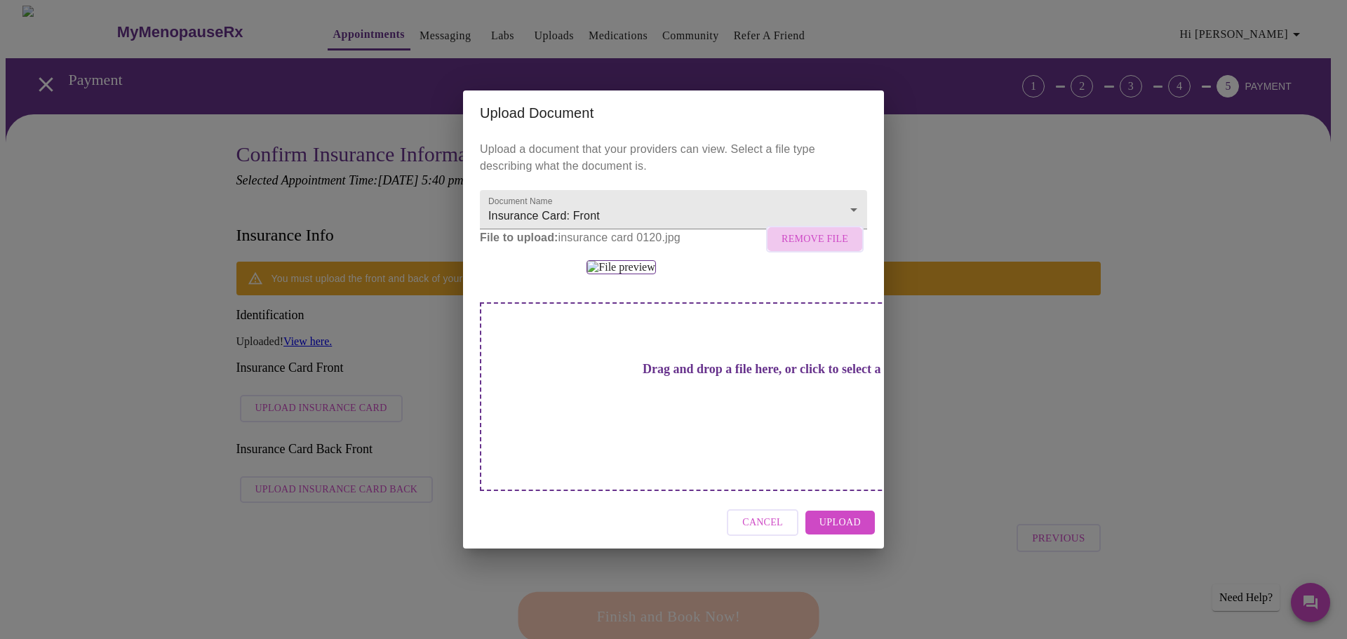
click at [811, 231] on span "Remove File" at bounding box center [815, 240] width 67 height 18
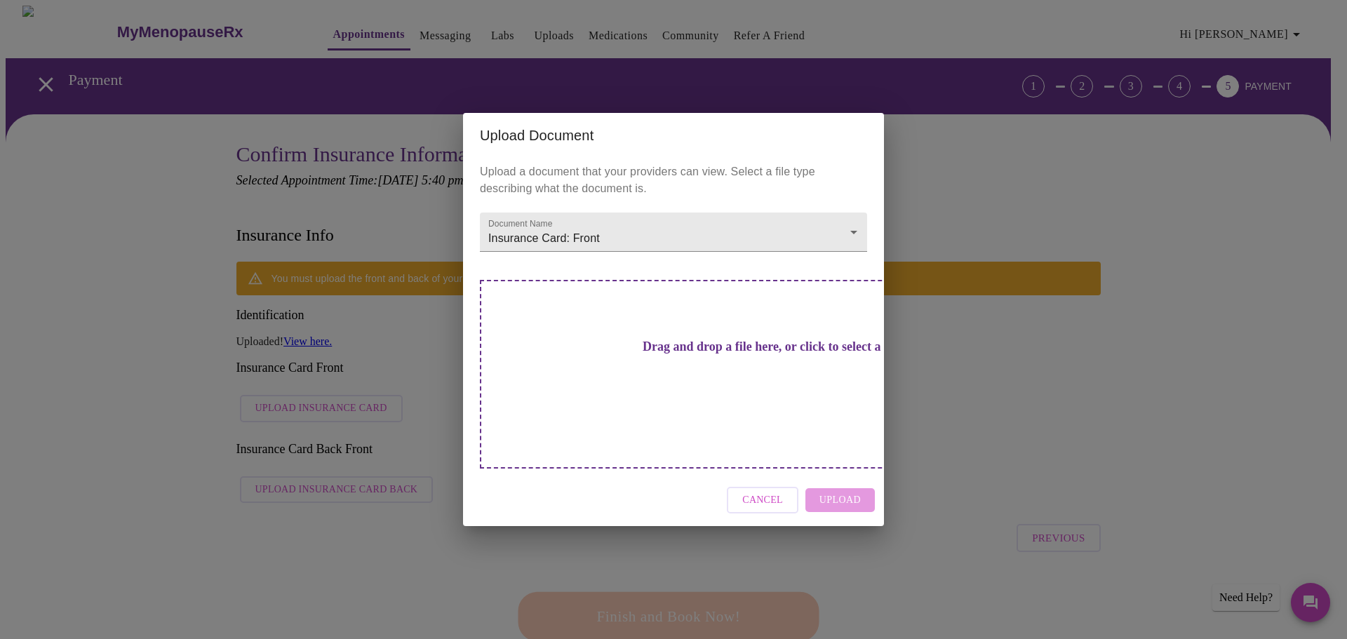
click at [682, 354] on h3 "Drag and drop a file here, or click to select a file" at bounding box center [771, 347] width 387 height 15
click at [759, 492] on span "Cancel" at bounding box center [763, 501] width 41 height 18
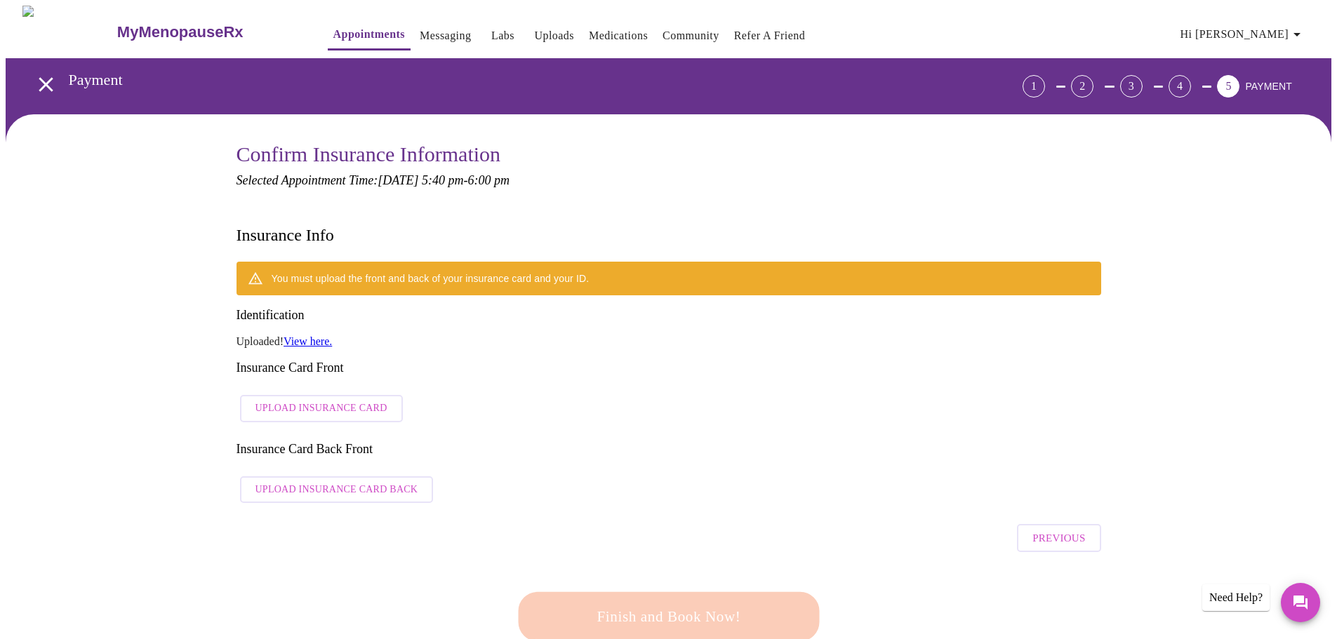
click at [759, 510] on div "Previous" at bounding box center [669, 534] width 865 height 49
click at [346, 400] on span "Upload Insurance Card" at bounding box center [321, 409] width 132 height 18
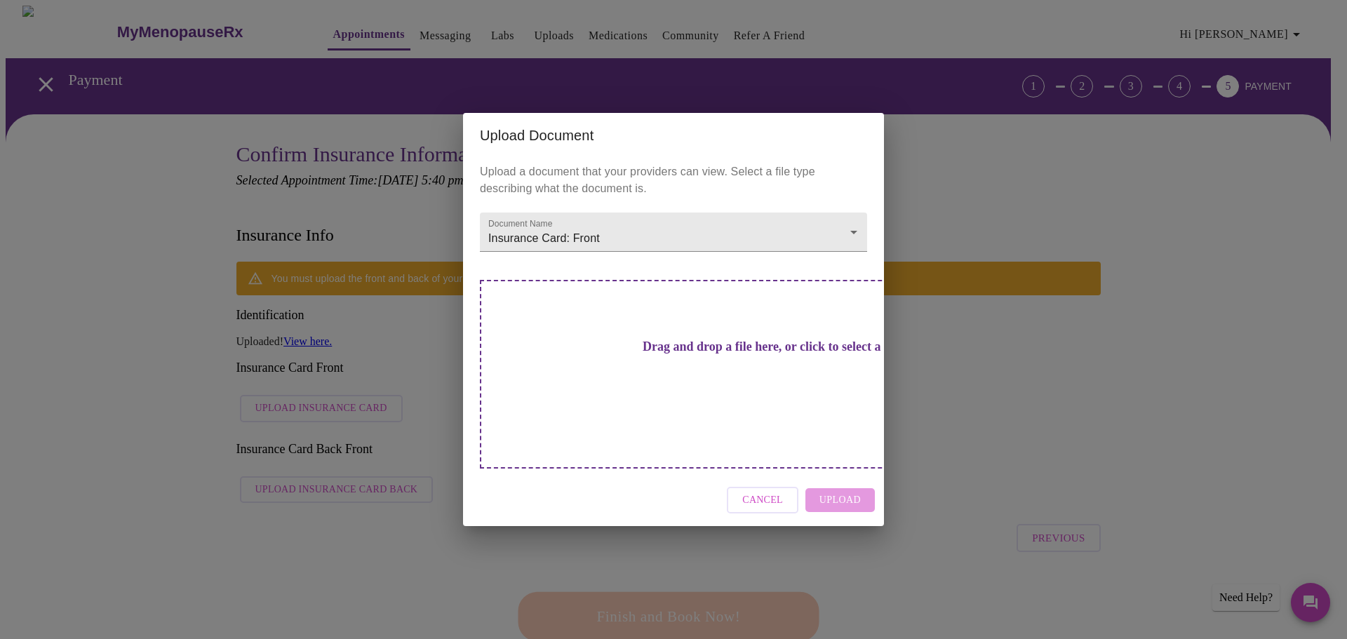
click at [636, 354] on h3 "Drag and drop a file here, or click to select a file" at bounding box center [771, 347] width 387 height 15
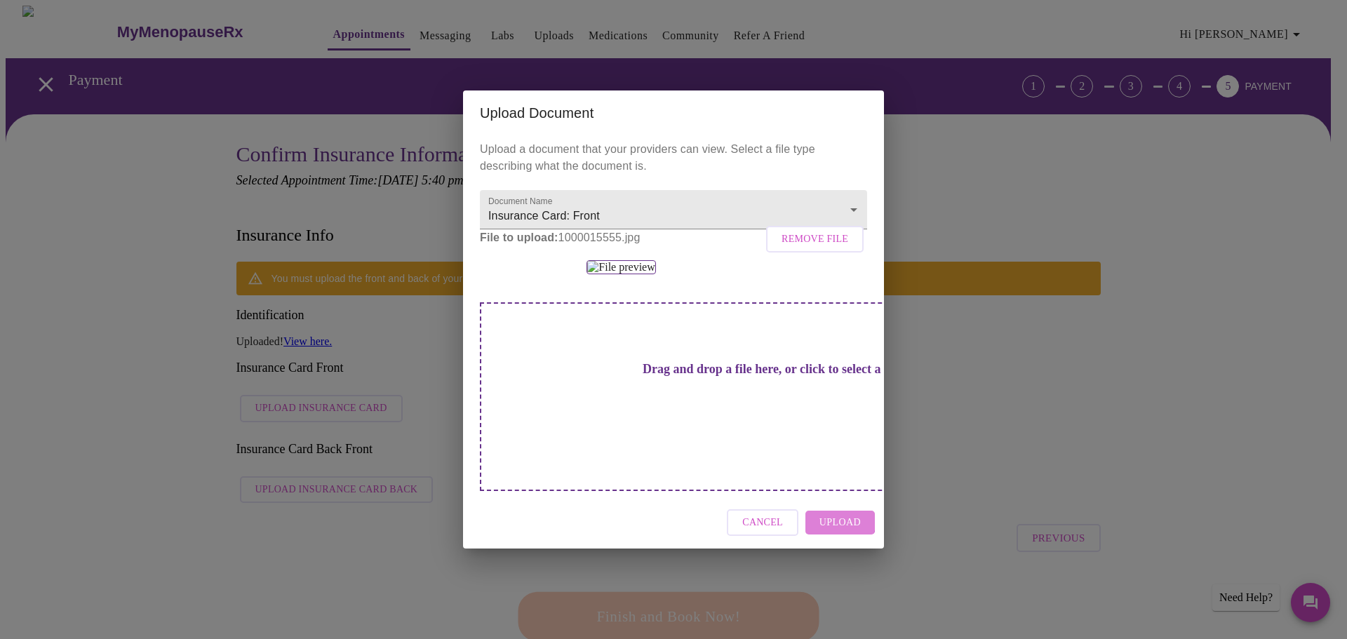
click at [833, 532] on span "Upload" at bounding box center [840, 523] width 41 height 18
click at [688, 102] on h2 "Upload Document" at bounding box center [673, 113] width 387 height 22
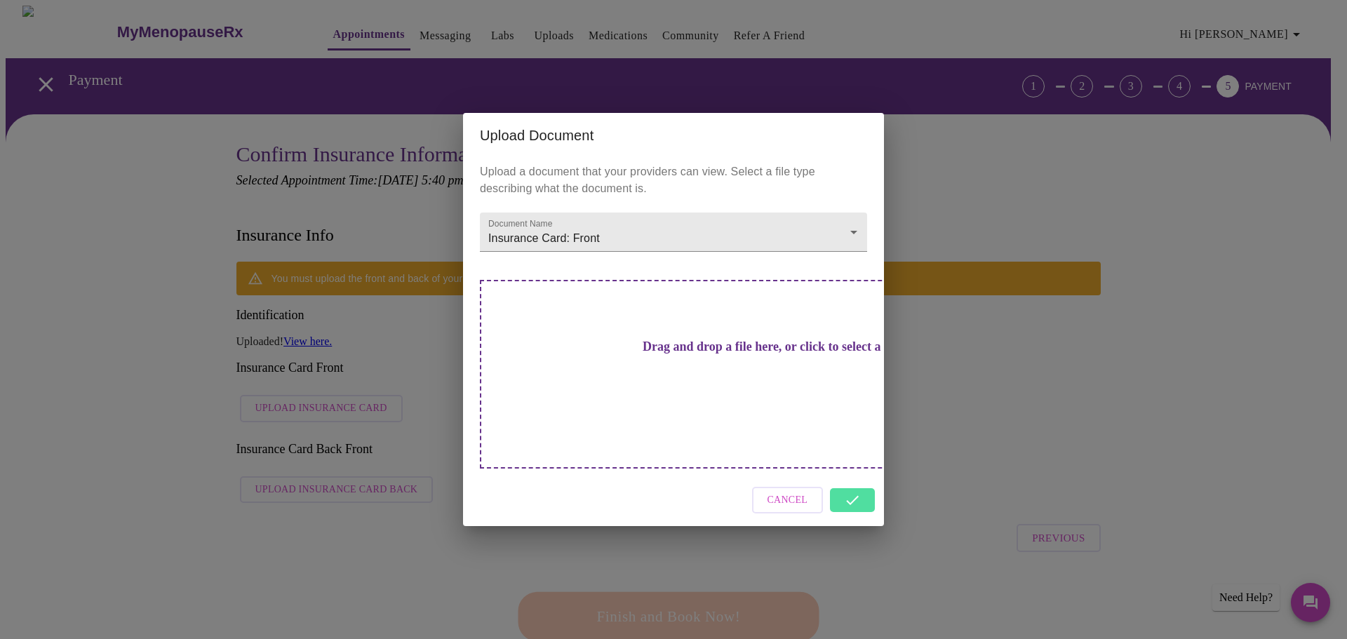
click at [850, 474] on div "Cancel" at bounding box center [673, 500] width 421 height 53
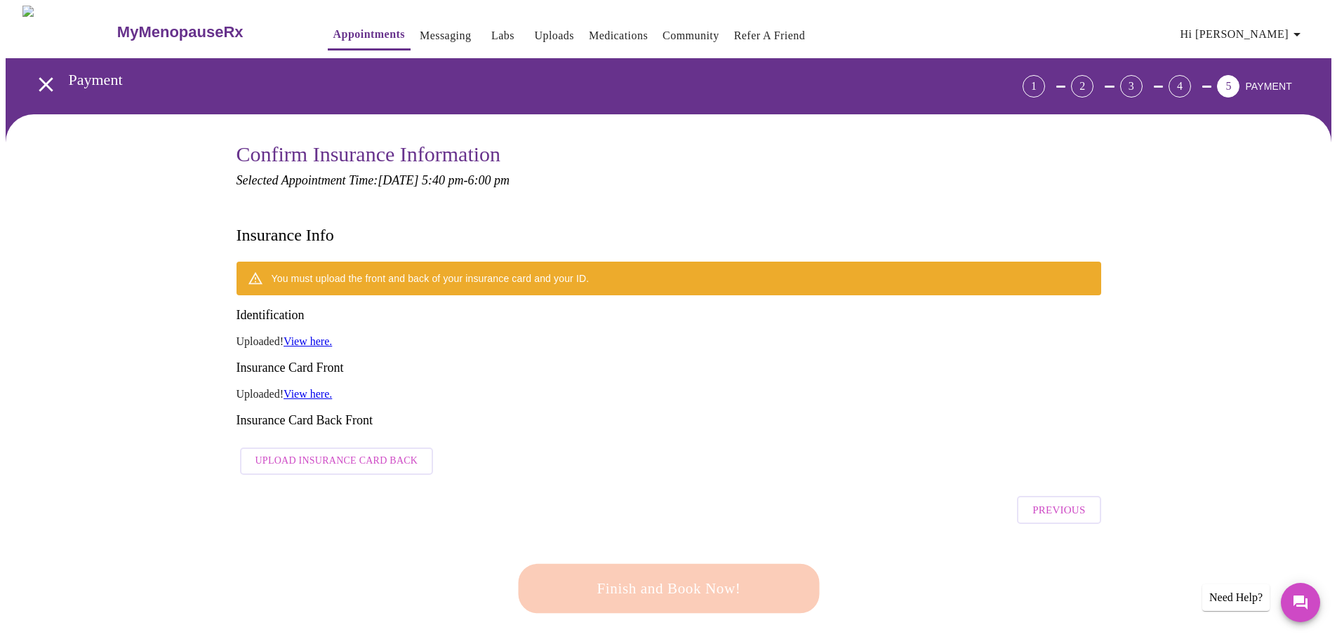
click at [345, 453] on span "Upload Insurance Card Back" at bounding box center [336, 462] width 163 height 18
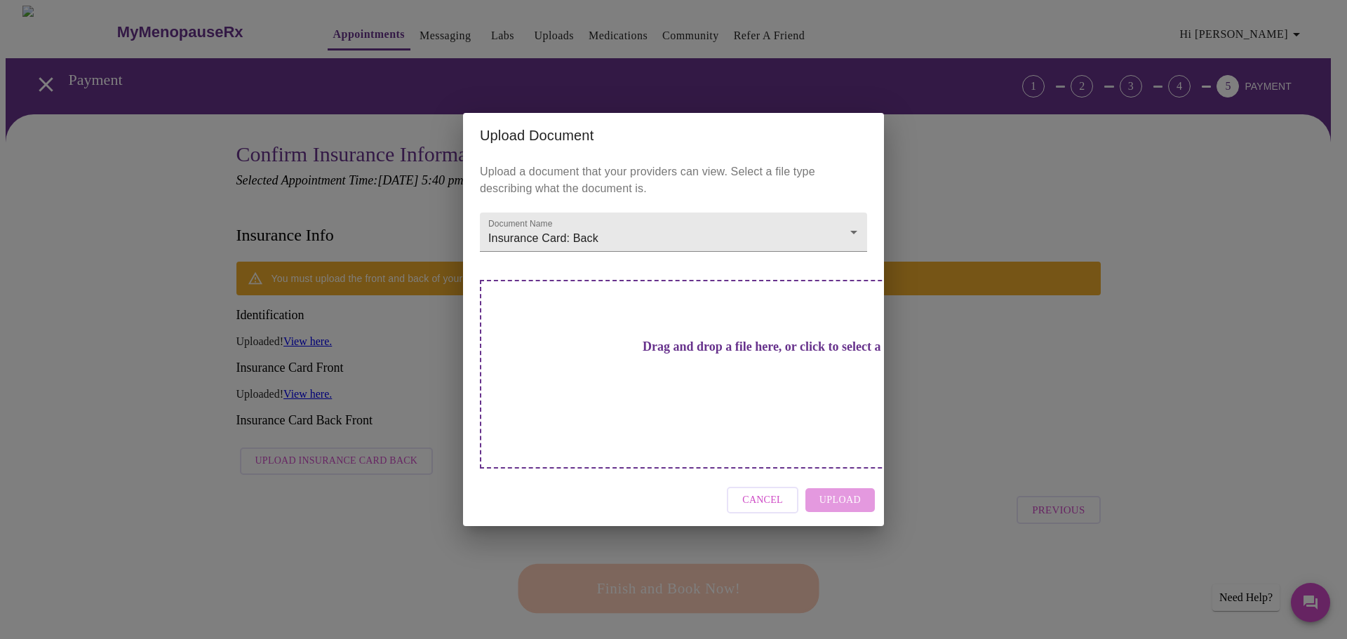
click at [618, 388] on div "Drag and drop a file here, or click to select a file" at bounding box center [772, 374] width 584 height 189
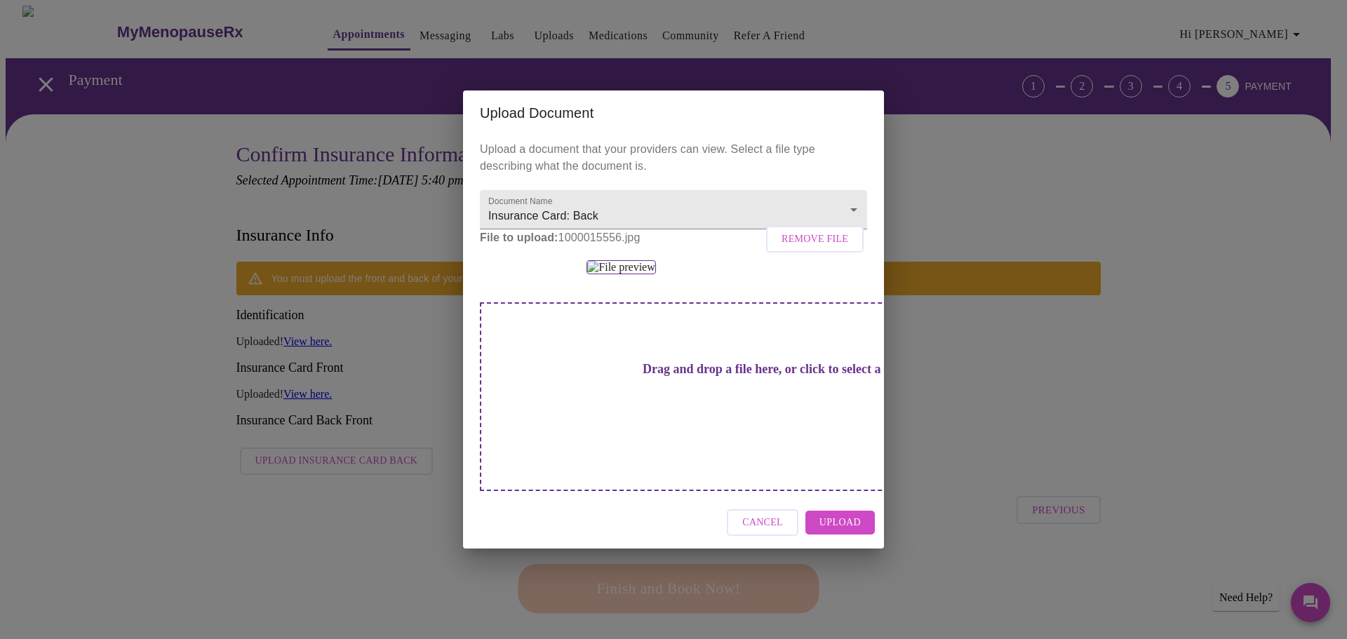
click at [848, 532] on span "Upload" at bounding box center [840, 523] width 41 height 18
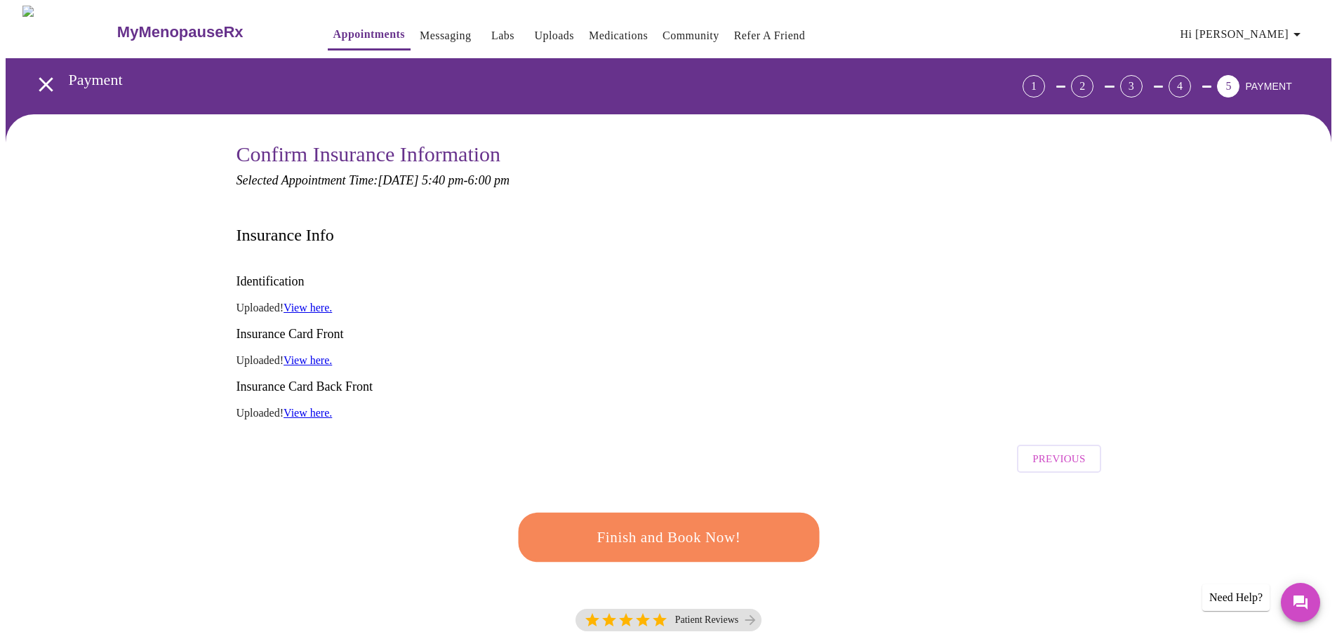
click at [719, 525] on span "Finish and Book Now!" at bounding box center [669, 538] width 260 height 26
